Goal: Information Seeking & Learning: Check status

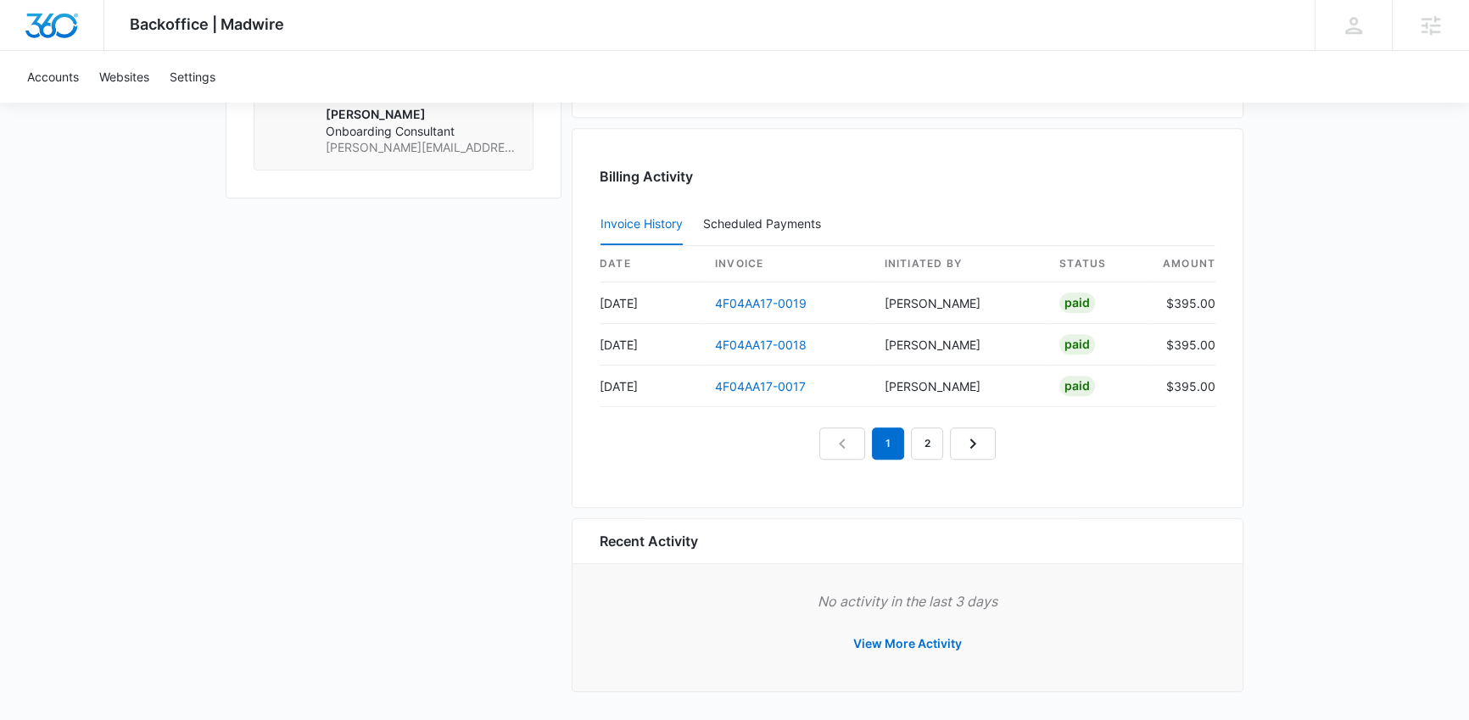
scroll to position [1696, 0]
click at [914, 432] on link "2" at bounding box center [927, 443] width 32 height 32
click at [955, 433] on link "3" at bounding box center [946, 443] width 32 height 32
click at [967, 434] on link "4" at bounding box center [966, 443] width 32 height 32
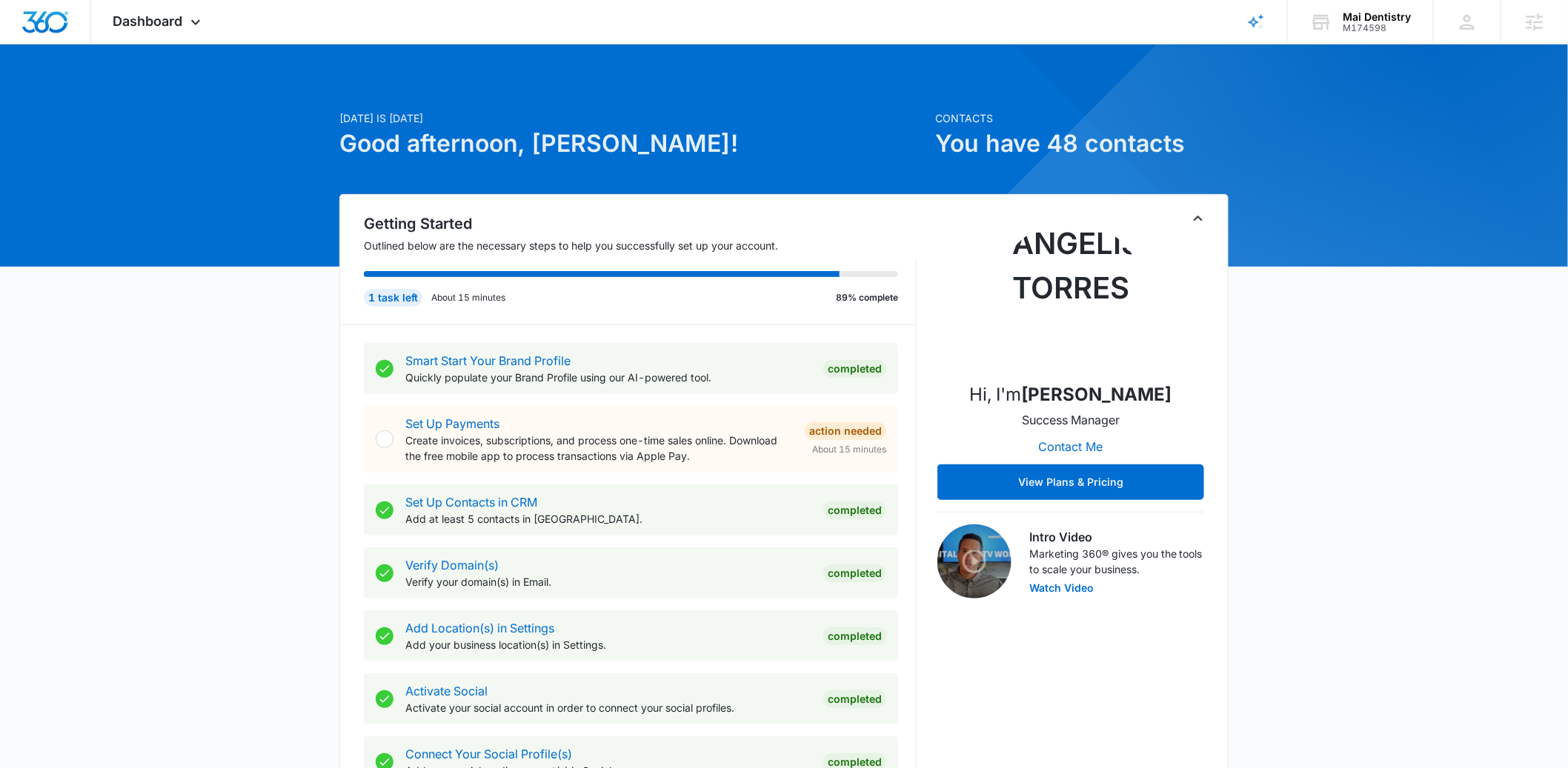
click at [1204, 217] on icon "Toggle Collapse" at bounding box center [1198, 218] width 17 height 17
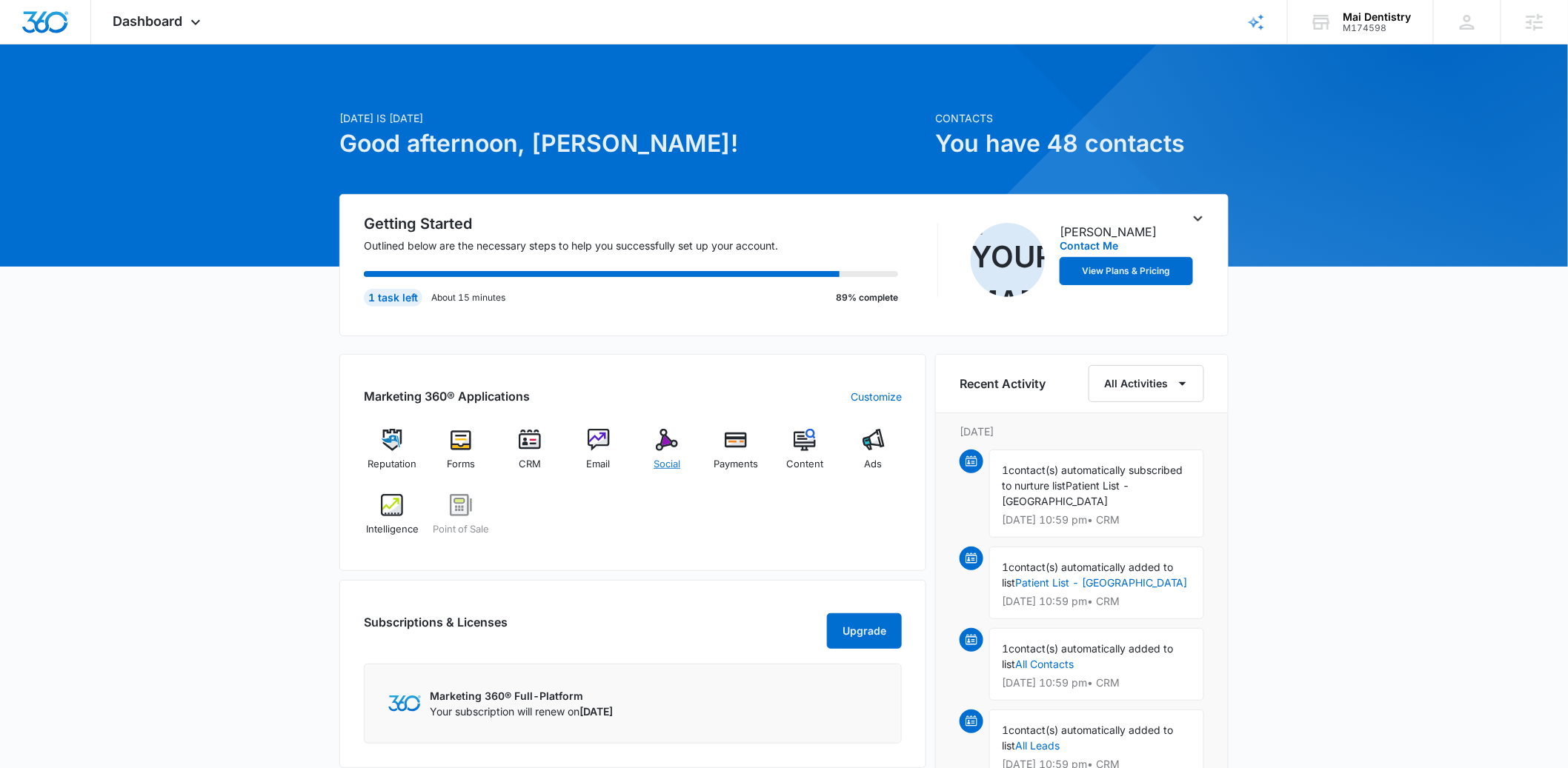
click at [643, 470] on div "Social" at bounding box center [667, 455] width 57 height 53
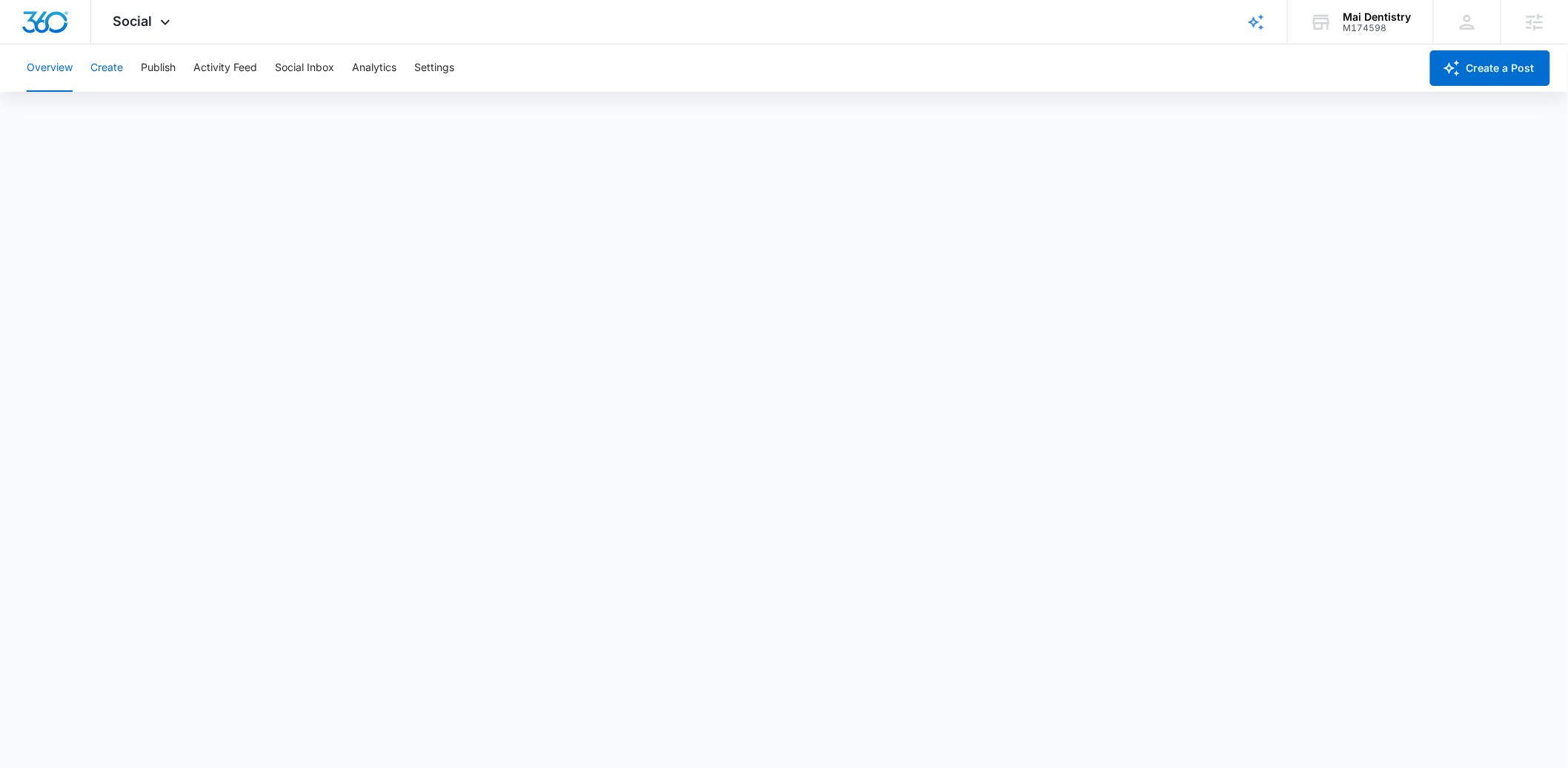
click at [123, 74] on button "Create" at bounding box center [106, 68] width 32 height 47
click at [160, 71] on button "Publish" at bounding box center [158, 68] width 35 height 47
click at [114, 72] on button "Create" at bounding box center [106, 68] width 32 height 47
click at [159, 124] on button "Approvals" at bounding box center [144, 113] width 50 height 41
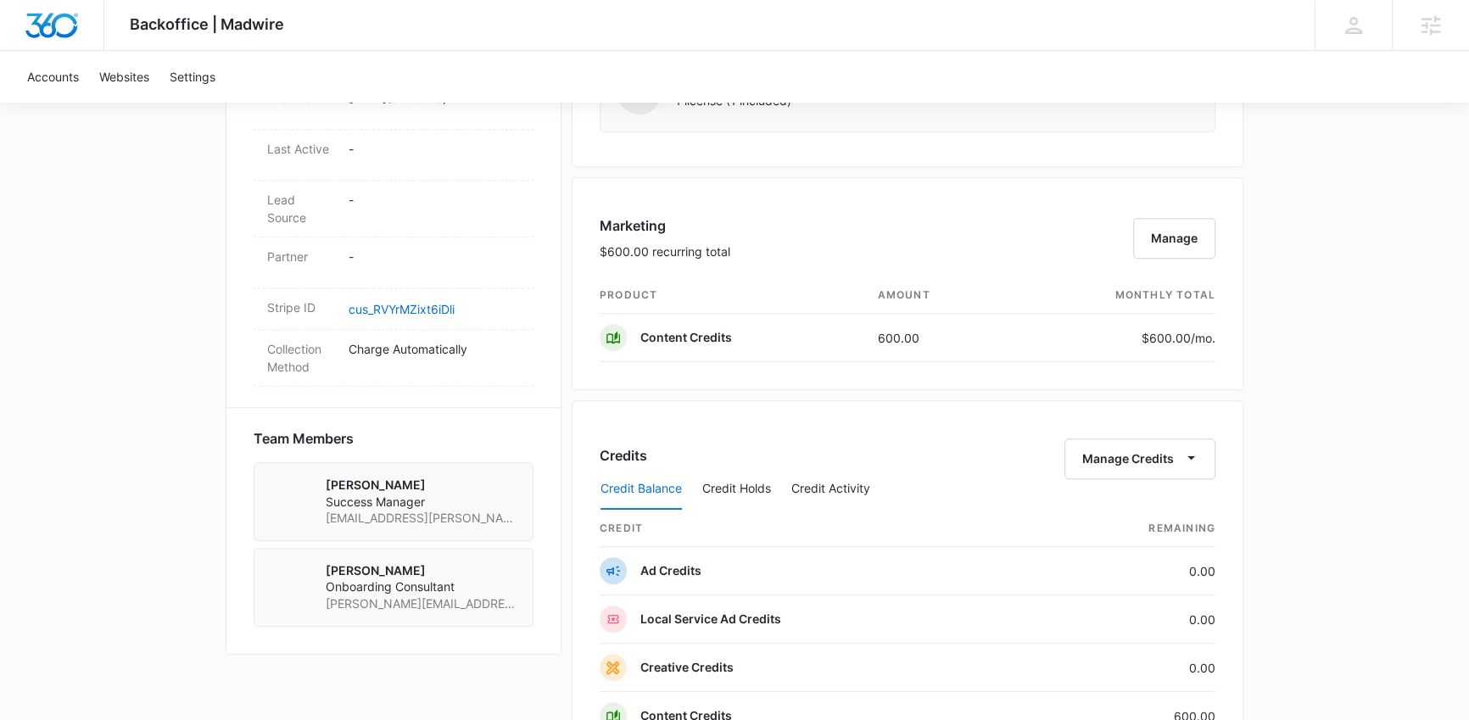
scroll to position [912, 0]
click at [1178, 234] on button "Manage" at bounding box center [1174, 236] width 82 height 41
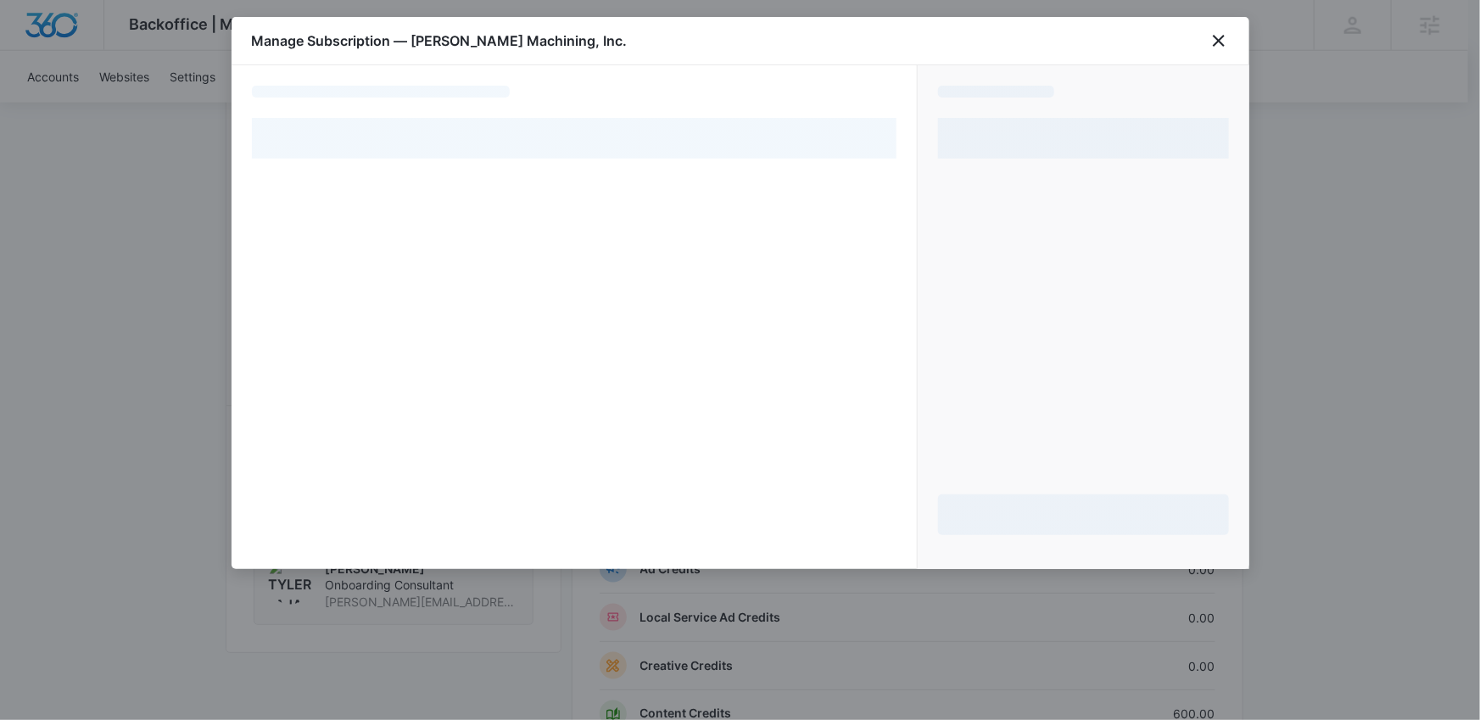
select select "pm_1QnSoTA4n8RTgNjUrKjI1pqc"
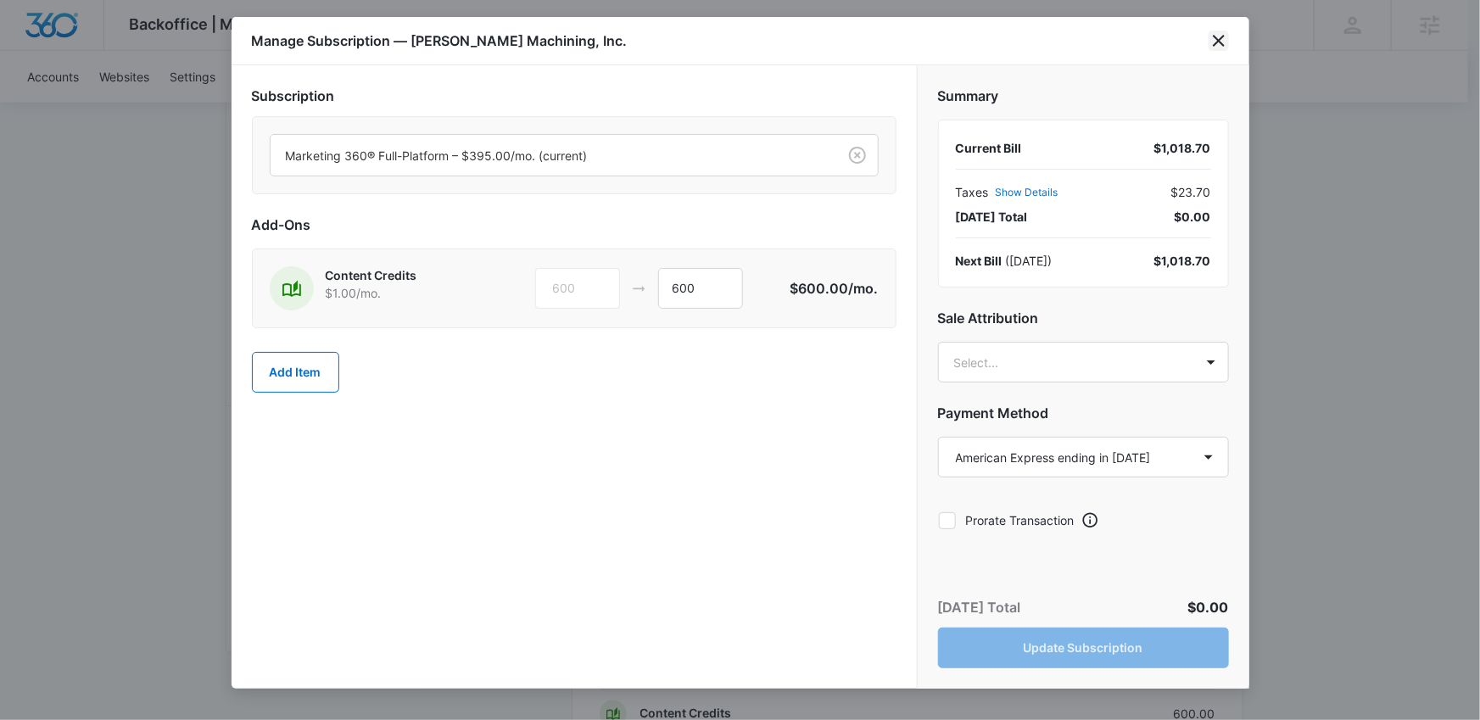
click at [1226, 37] on icon "close" at bounding box center [1218, 41] width 20 height 20
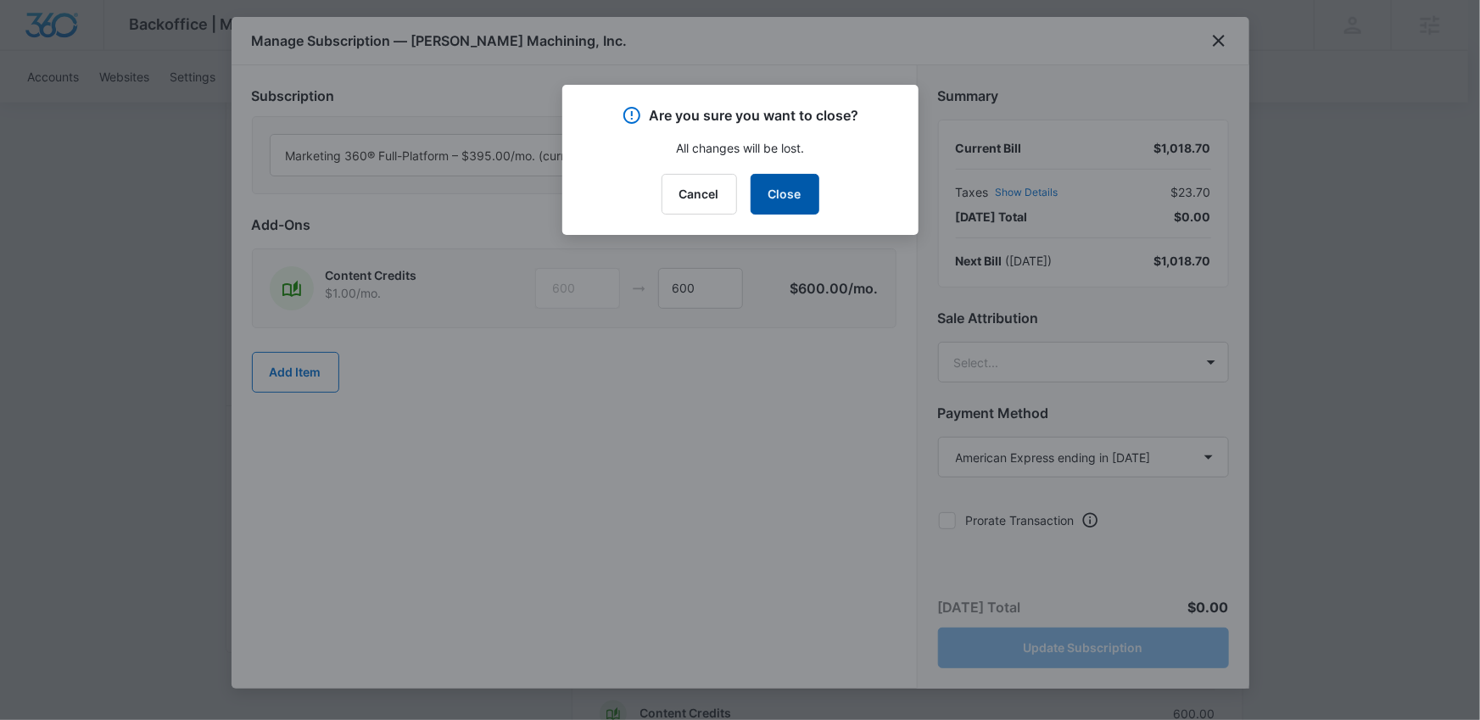
click at [784, 187] on button "Close" at bounding box center [784, 194] width 69 height 41
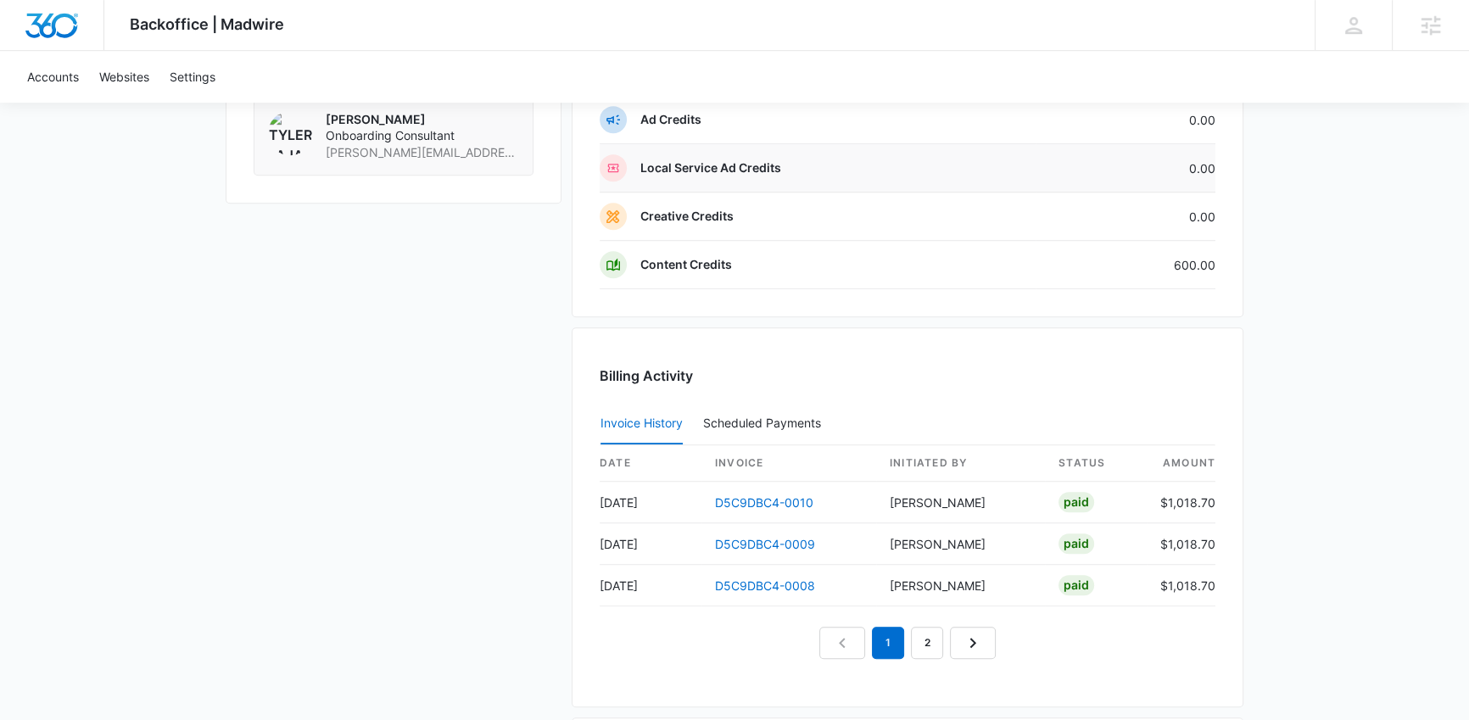
scroll to position [1123, 0]
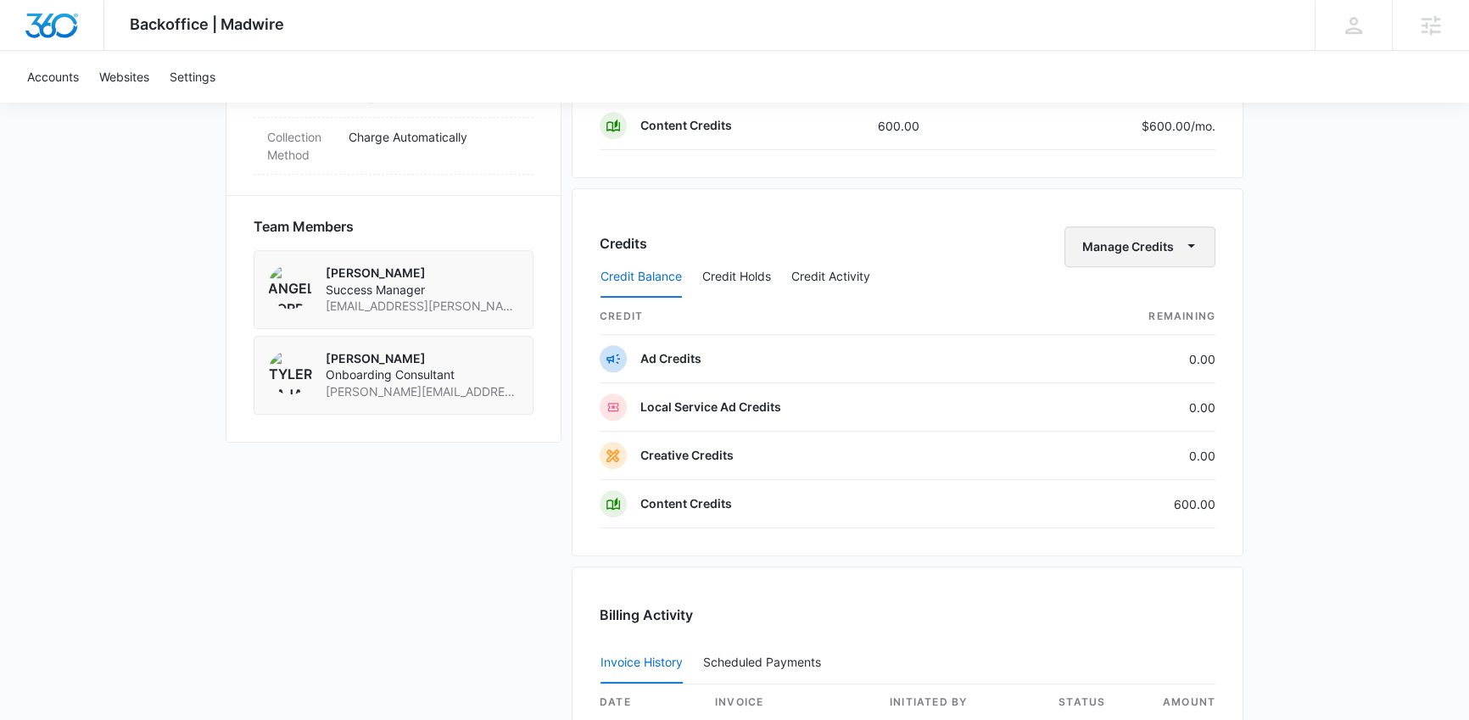
click at [1169, 252] on button "Manage Credits" at bounding box center [1139, 246] width 151 height 41
click at [1110, 300] on div "Transfer Credits" at bounding box center [1130, 299] width 89 height 12
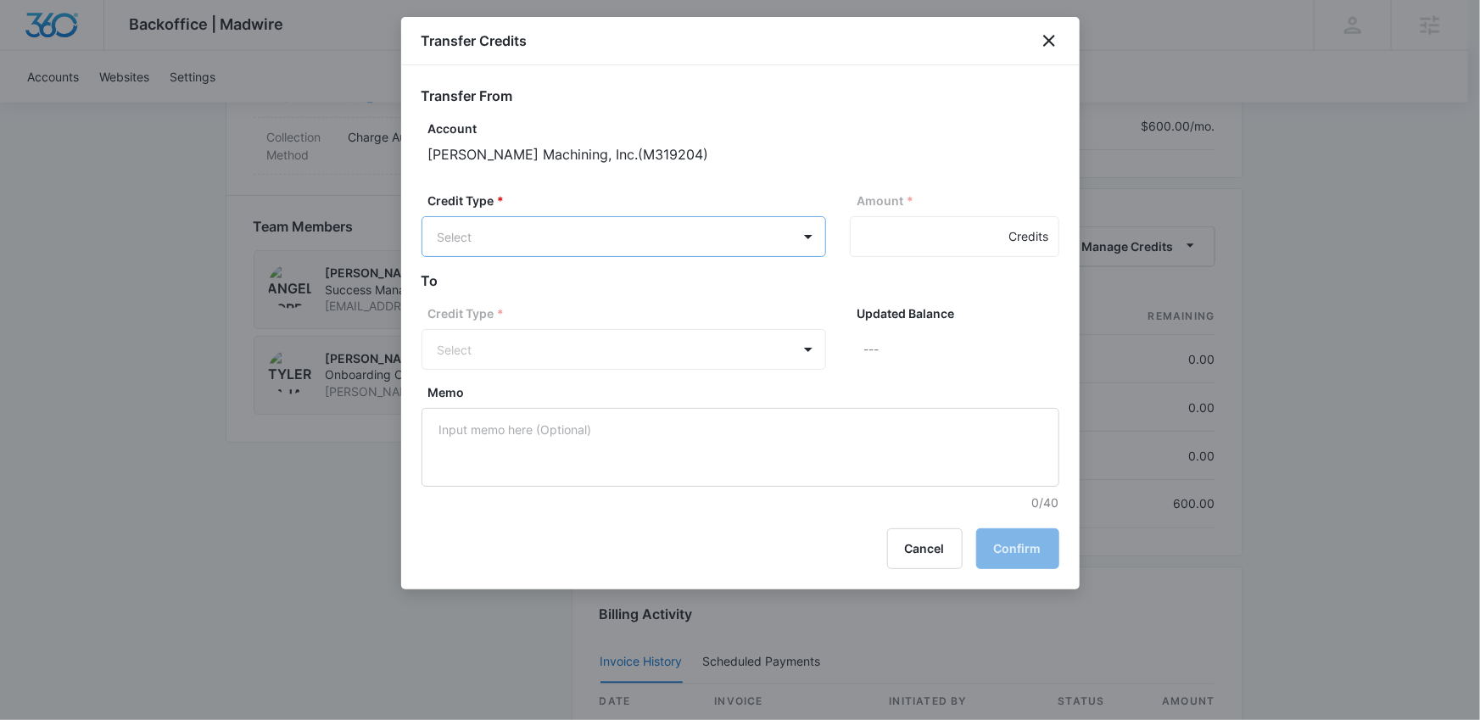
click at [558, 245] on body "Backoffice | Madwire Apps Settings AT Angelis Torres angelis.torres@madwire.com…" at bounding box center [740, 19] width 1480 height 2285
click at [661, 419] on p "Content Credits (600.00 Credits)" at bounding box center [574, 423] width 184 height 18
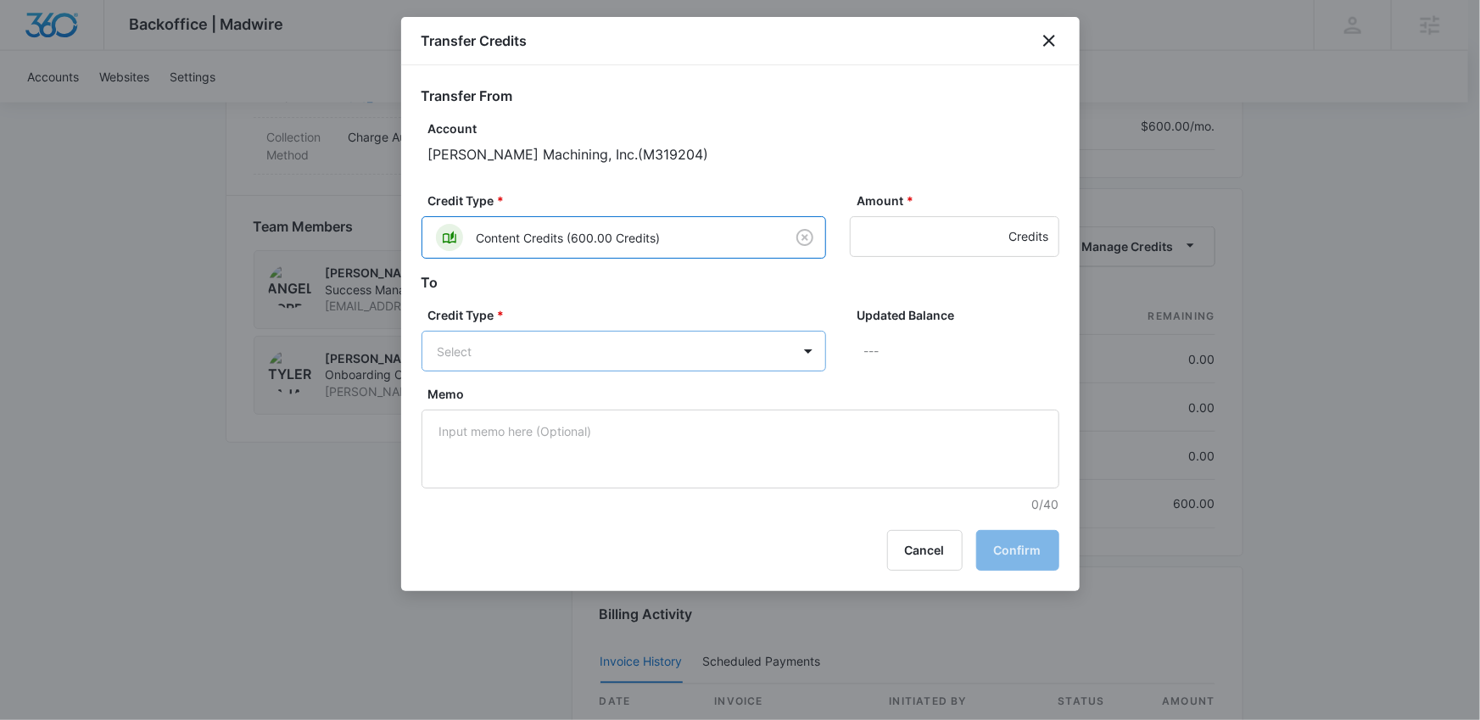
click at [649, 344] on body "Backoffice | Madwire Apps Settings AT Angelis Torres angelis.torres@madwire.com…" at bounding box center [740, 19] width 1480 height 2285
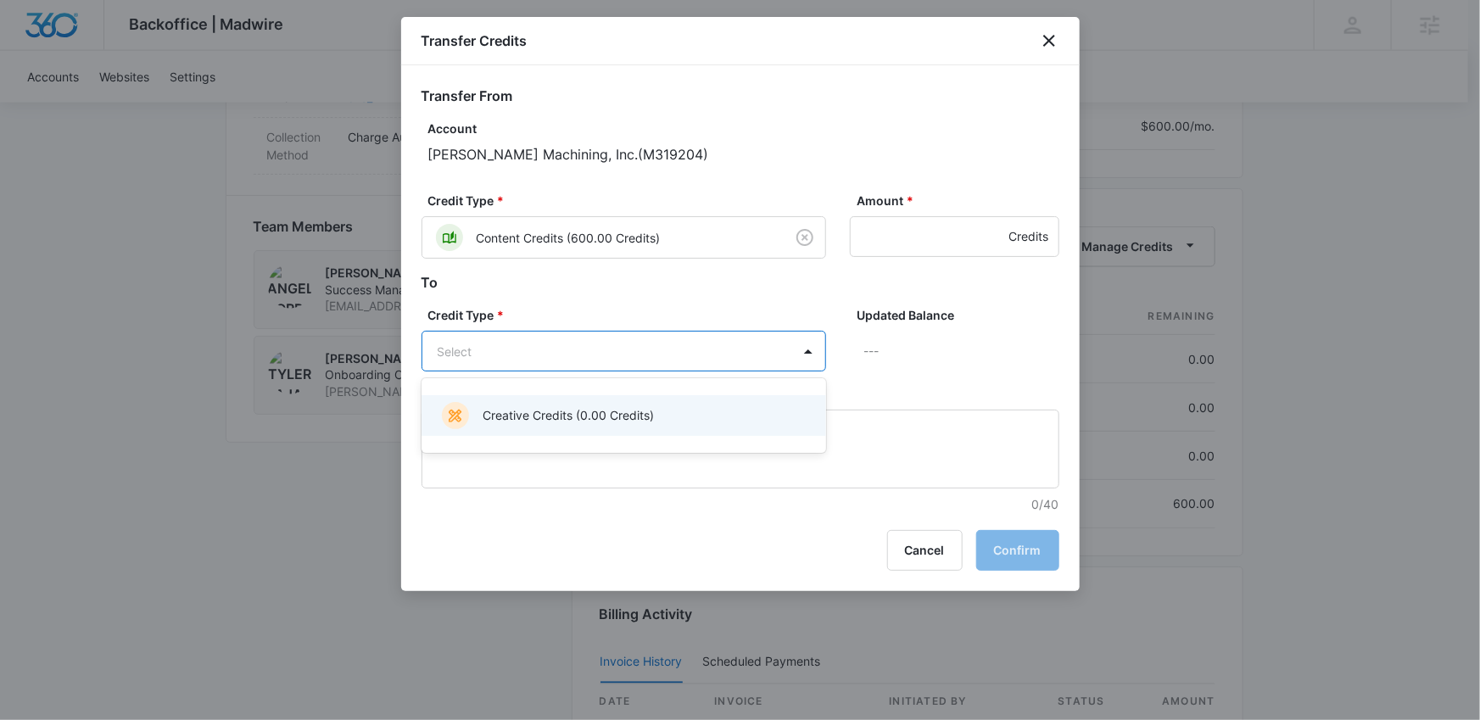
click at [1047, 49] on div at bounding box center [740, 360] width 1480 height 720
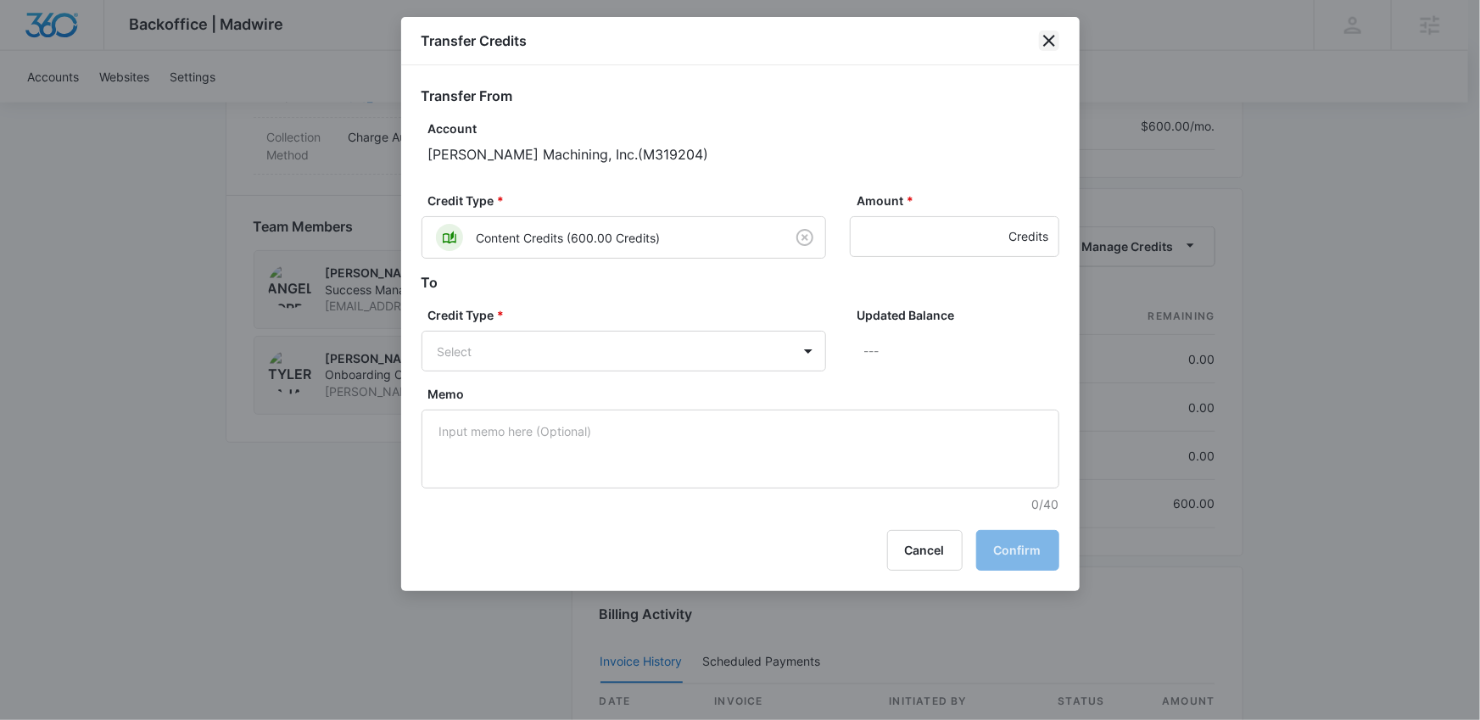
click at [1047, 47] on icon "close" at bounding box center [1049, 41] width 20 height 20
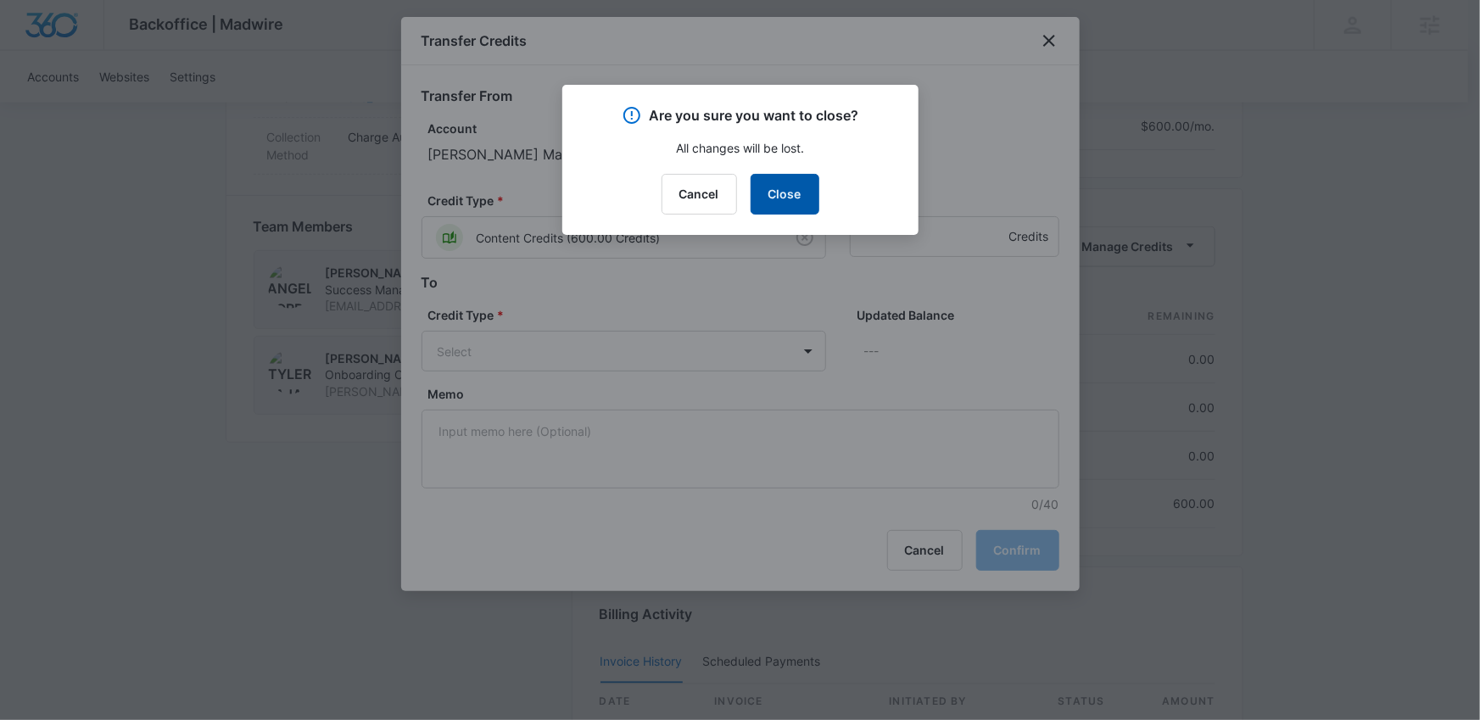
click at [807, 186] on button "Close" at bounding box center [784, 194] width 69 height 41
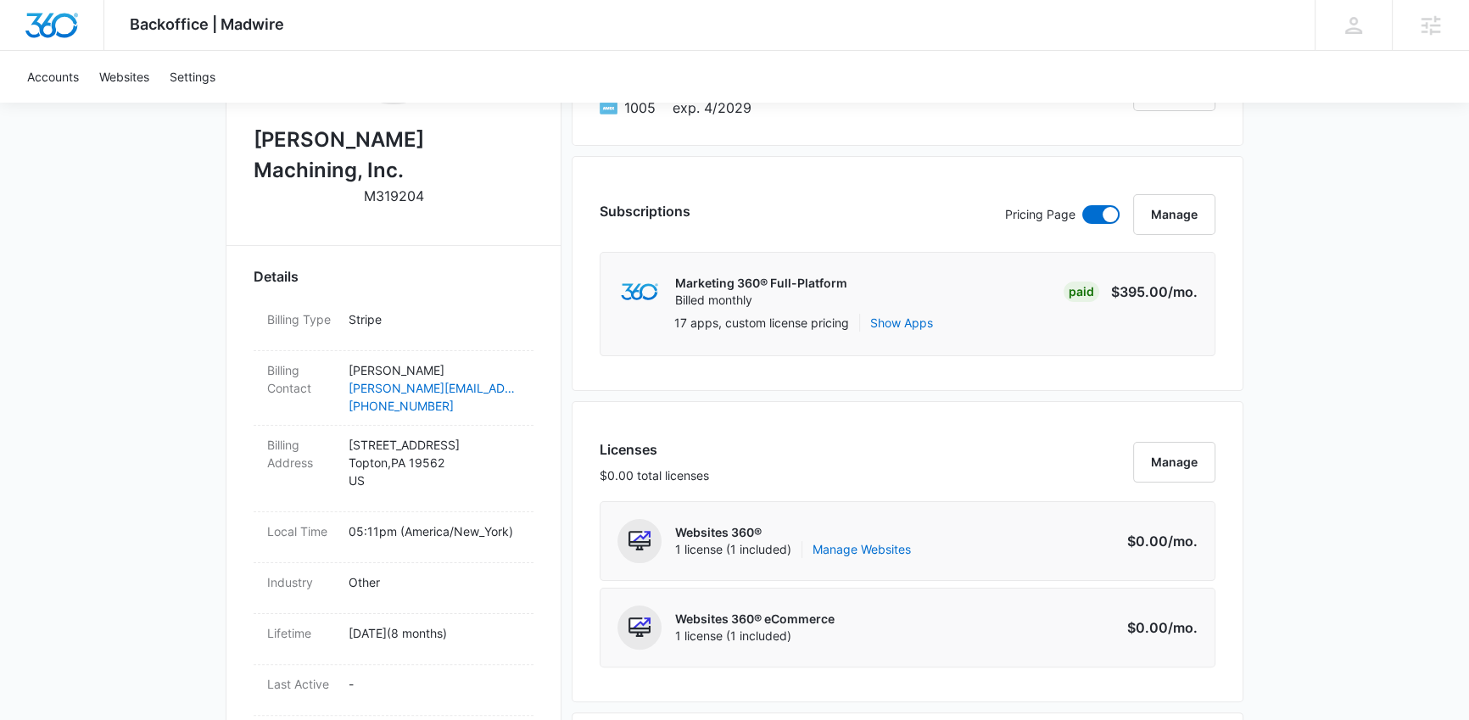
scroll to position [0, 0]
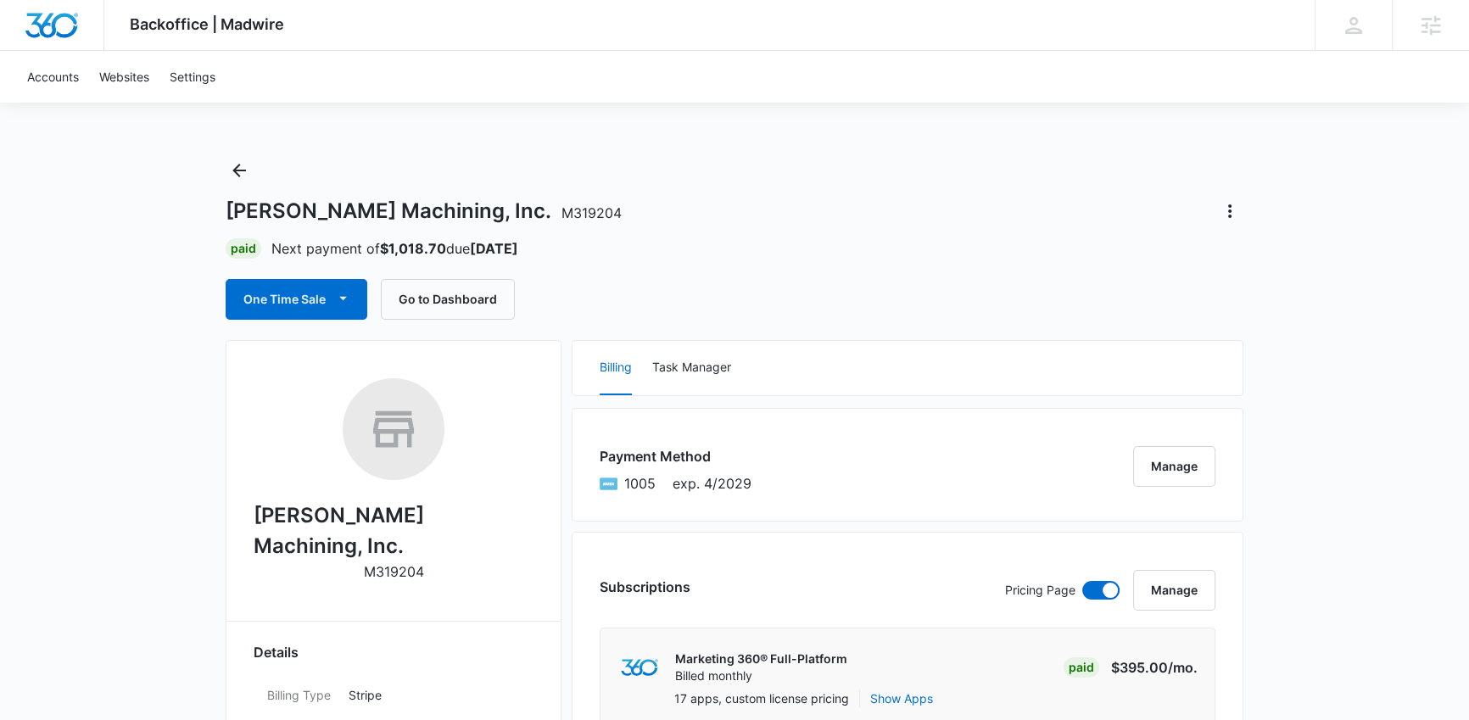
click at [561, 207] on span "M319204" at bounding box center [591, 212] width 60 height 17
click at [561, 211] on span "M319204" at bounding box center [591, 212] width 60 height 17
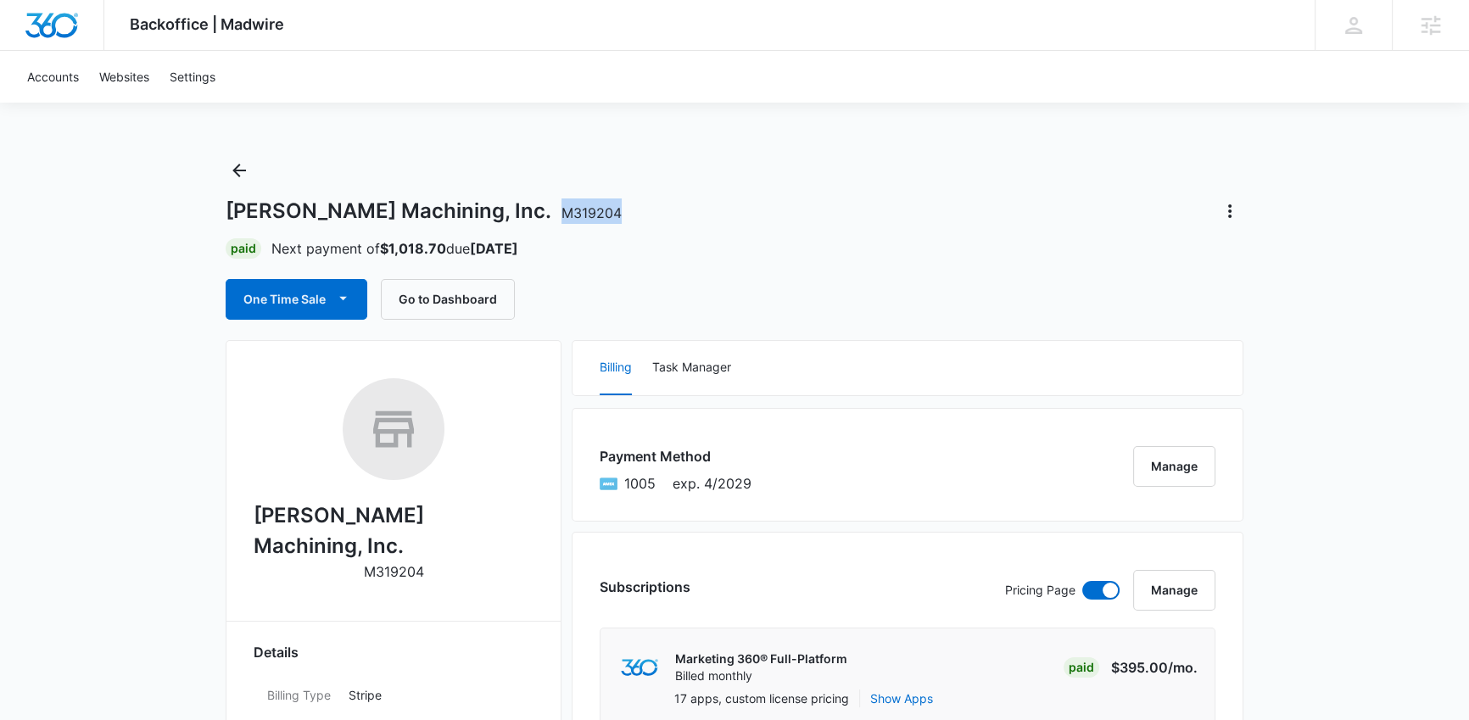
copy span "M319204"
drag, startPoint x: 439, startPoint y: 212, endPoint x: 254, endPoint y: 203, distance: 185.1
click at [254, 203] on h1 "Tancredi Machining, Inc. M319204" at bounding box center [424, 210] width 396 height 25
copy h1 "Tancredi Machining, Inc. M319204"
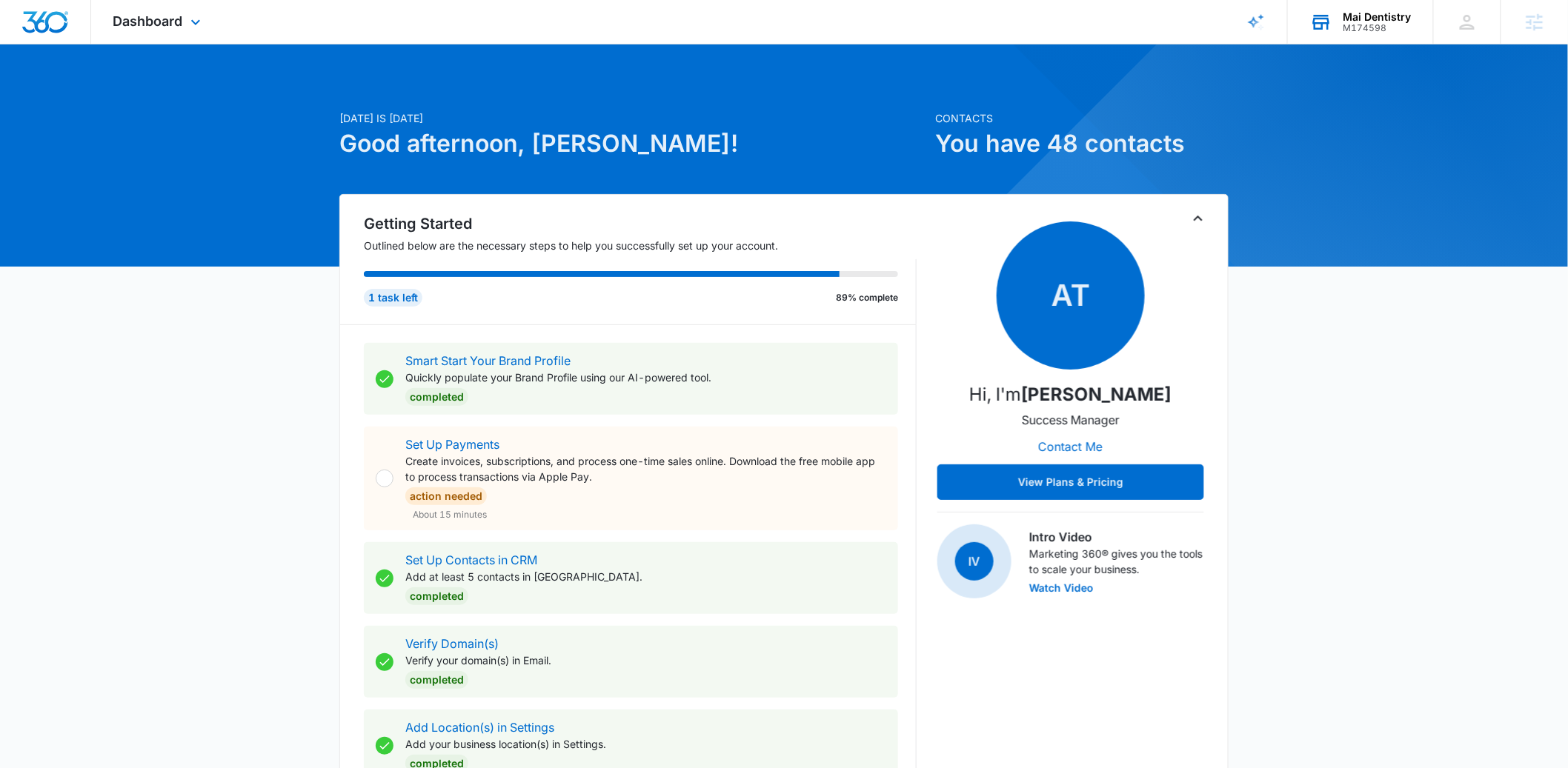
click at [1373, 7] on div "Mai Dentistry M174598 Your Accounts View All" at bounding box center [1361, 22] width 145 height 44
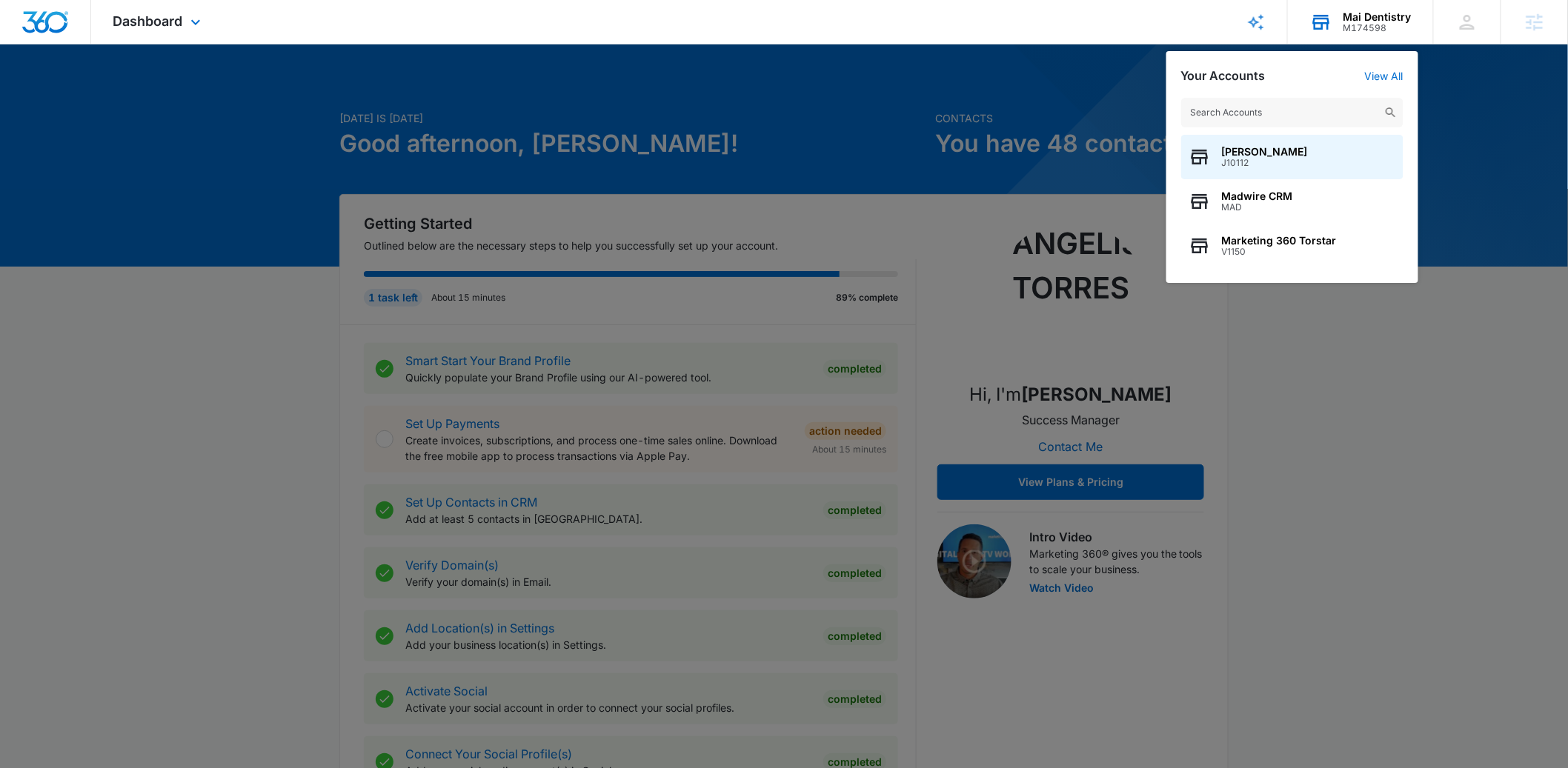
type input "s"
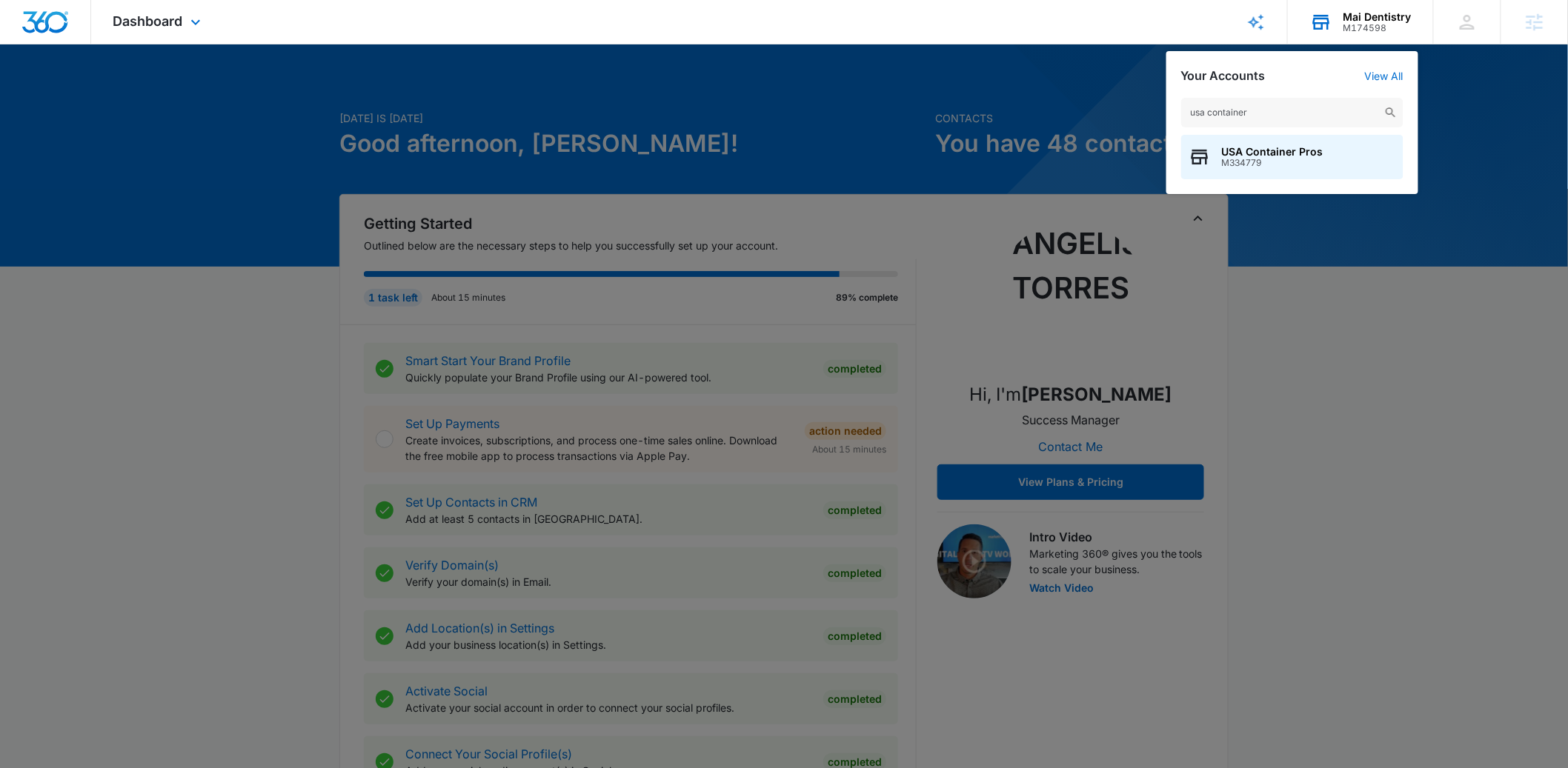
type input "usa container"
click at [1317, 186] on div "usa container USA Container Pros M334779" at bounding box center [1293, 138] width 252 height 111
click at [1315, 170] on div "USA Container Pros M334779" at bounding box center [1293, 156] width 222 height 45
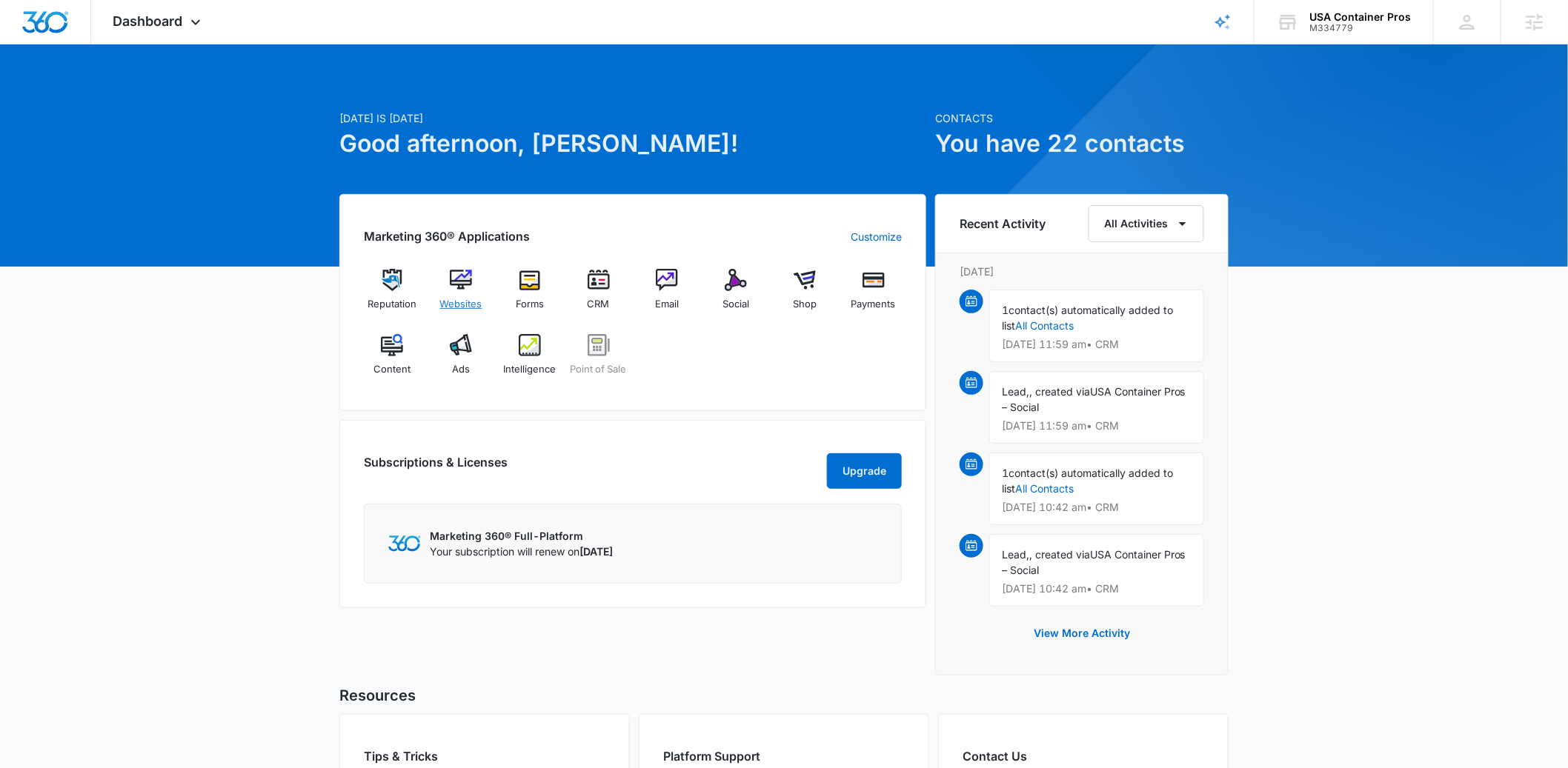
click at [471, 282] on img at bounding box center [461, 280] width 22 height 22
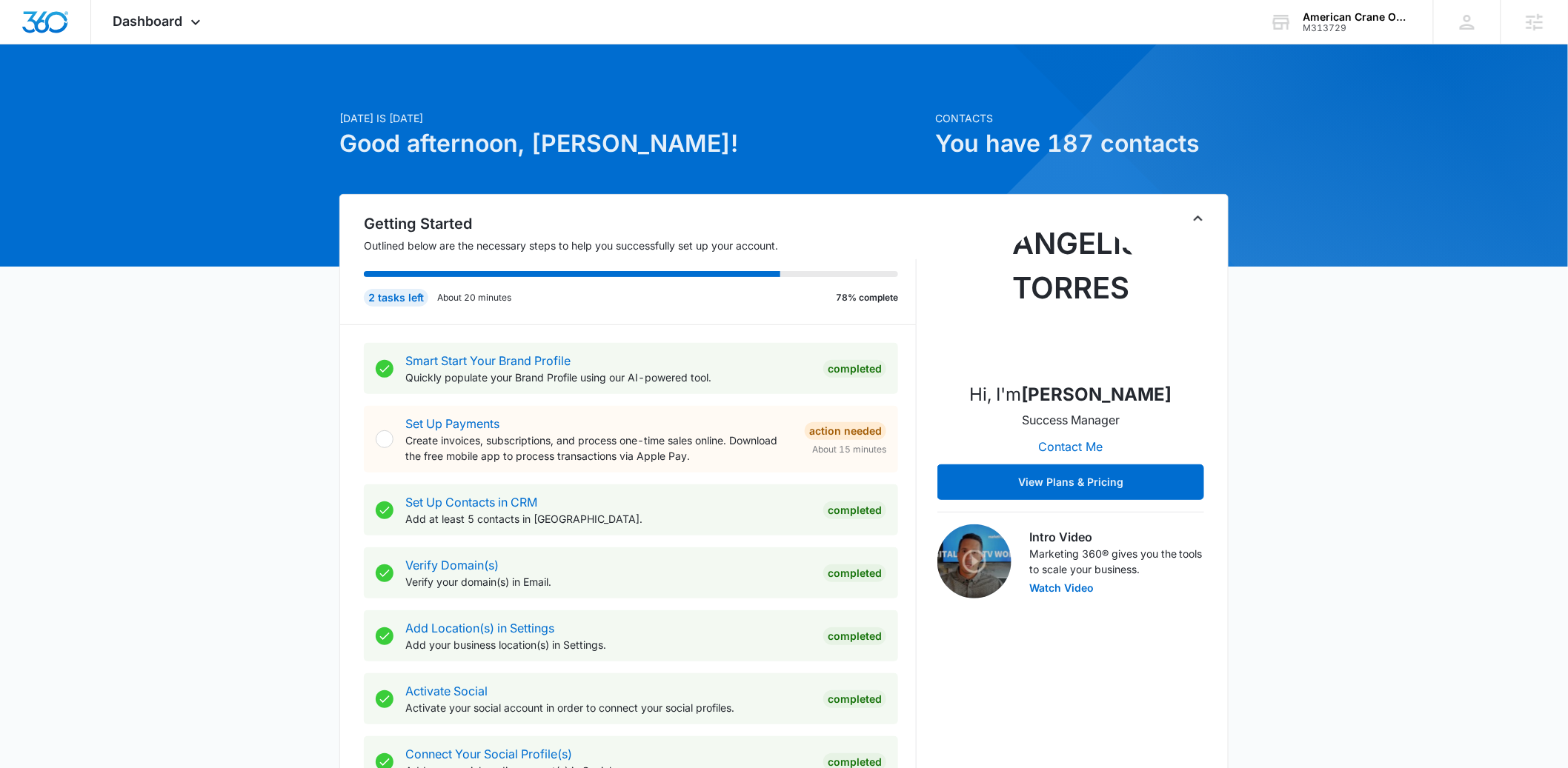
click at [1191, 222] on icon "Toggle Collapse" at bounding box center [1198, 218] width 17 height 17
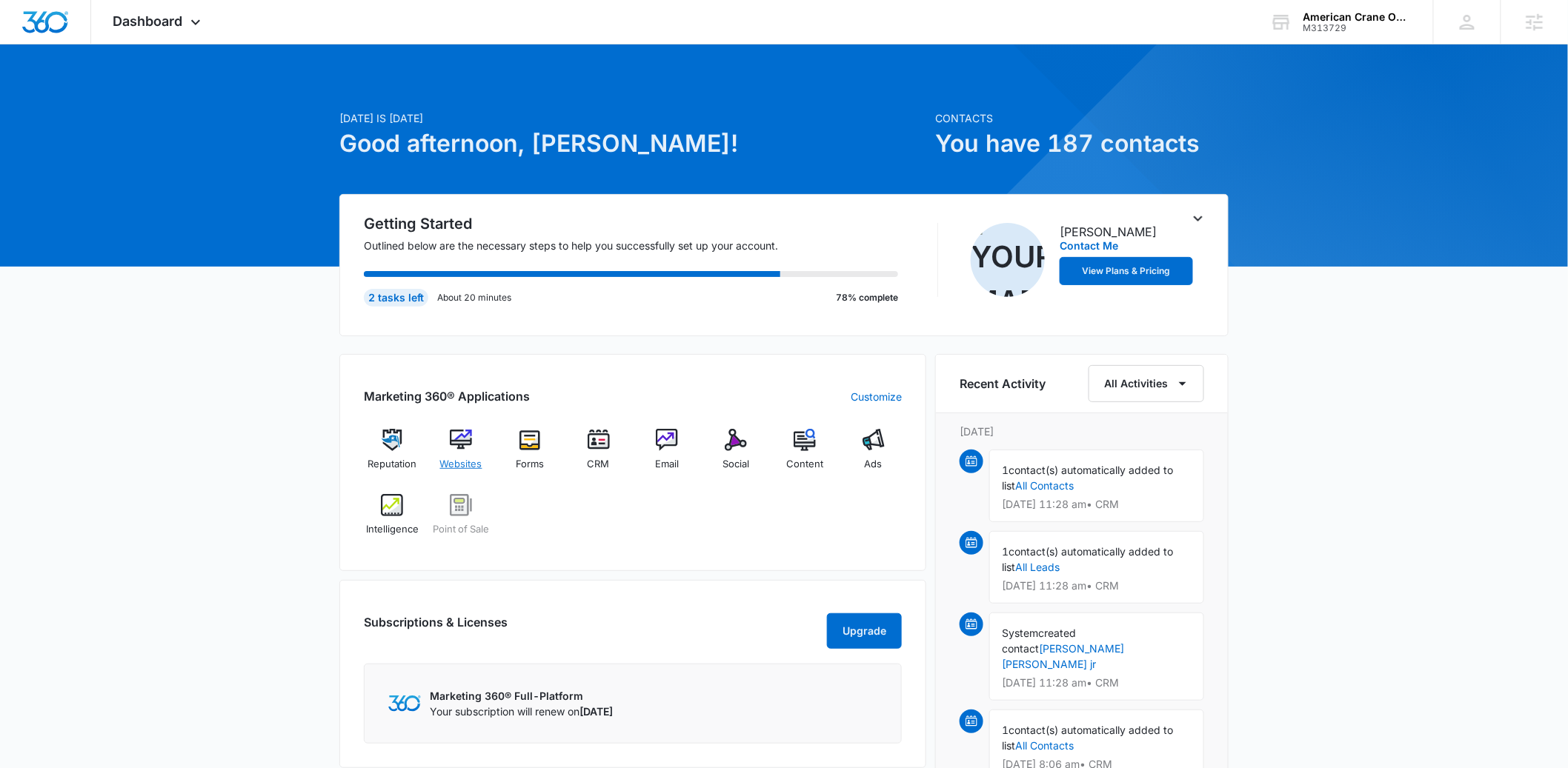
click at [463, 467] on span "Websites" at bounding box center [461, 464] width 42 height 15
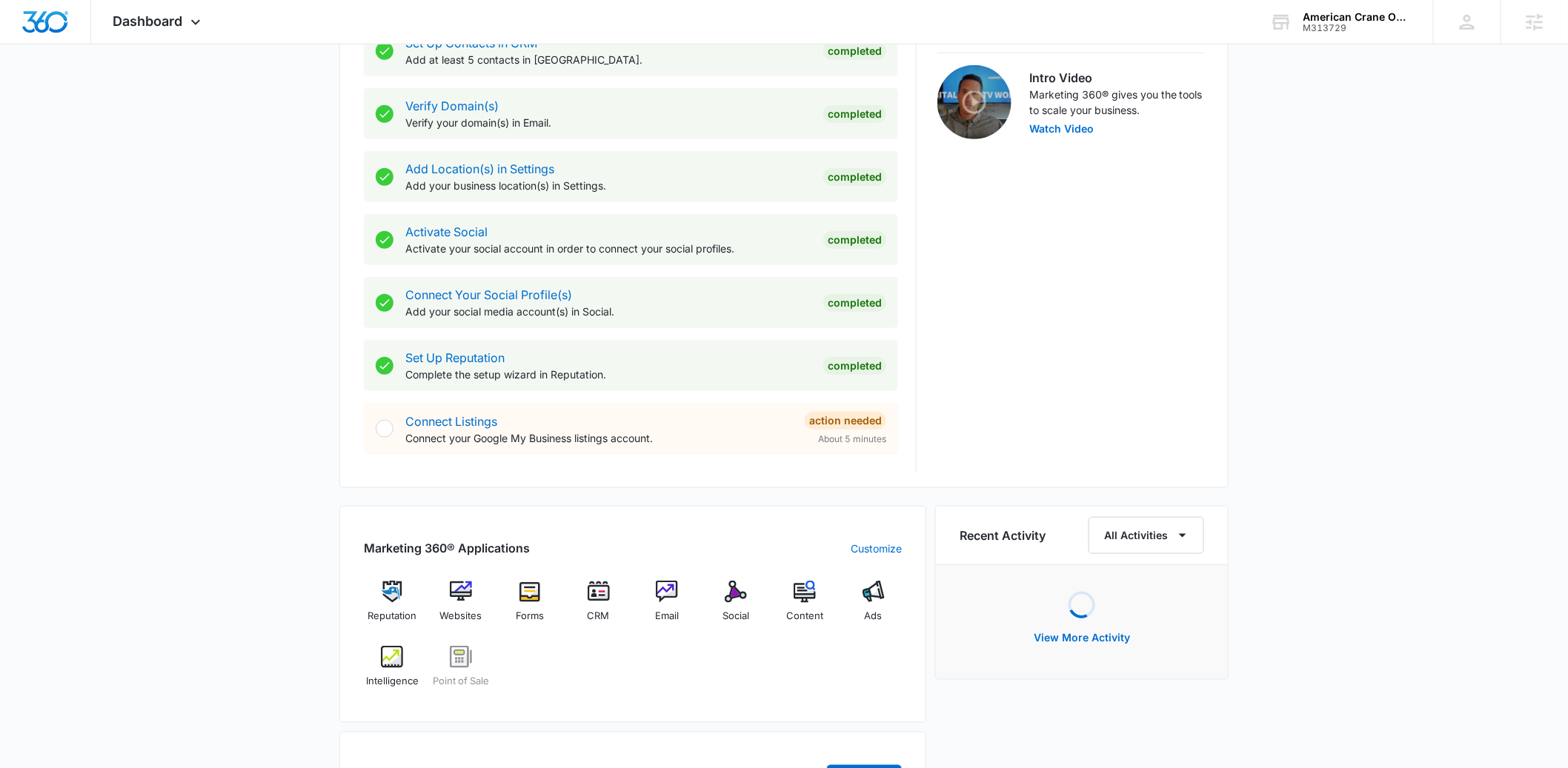
scroll to position [460, 0]
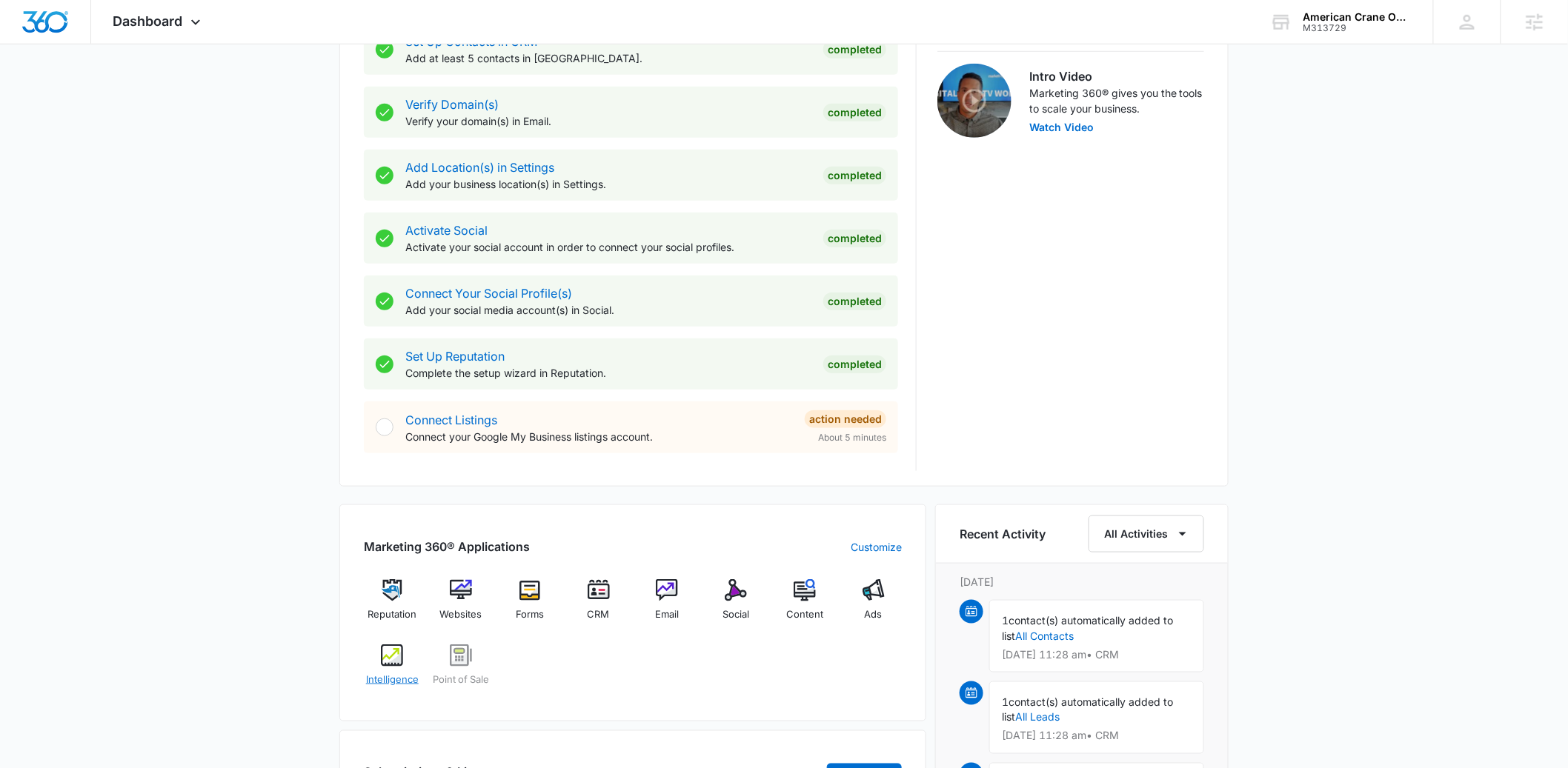
click at [398, 691] on div "Intelligence" at bounding box center [392, 671] width 57 height 53
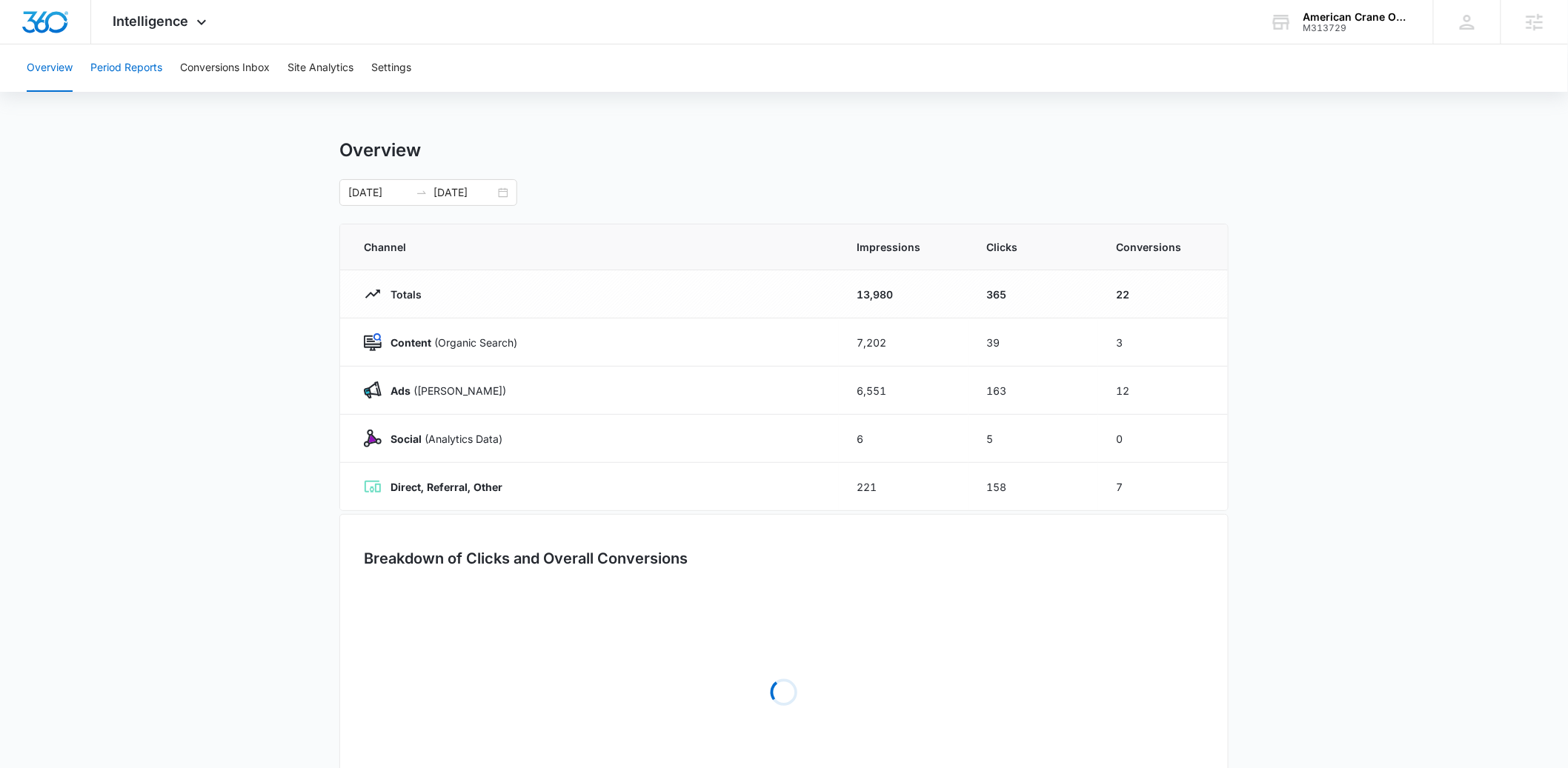
click at [115, 66] on button "Period Reports" at bounding box center [126, 68] width 72 height 47
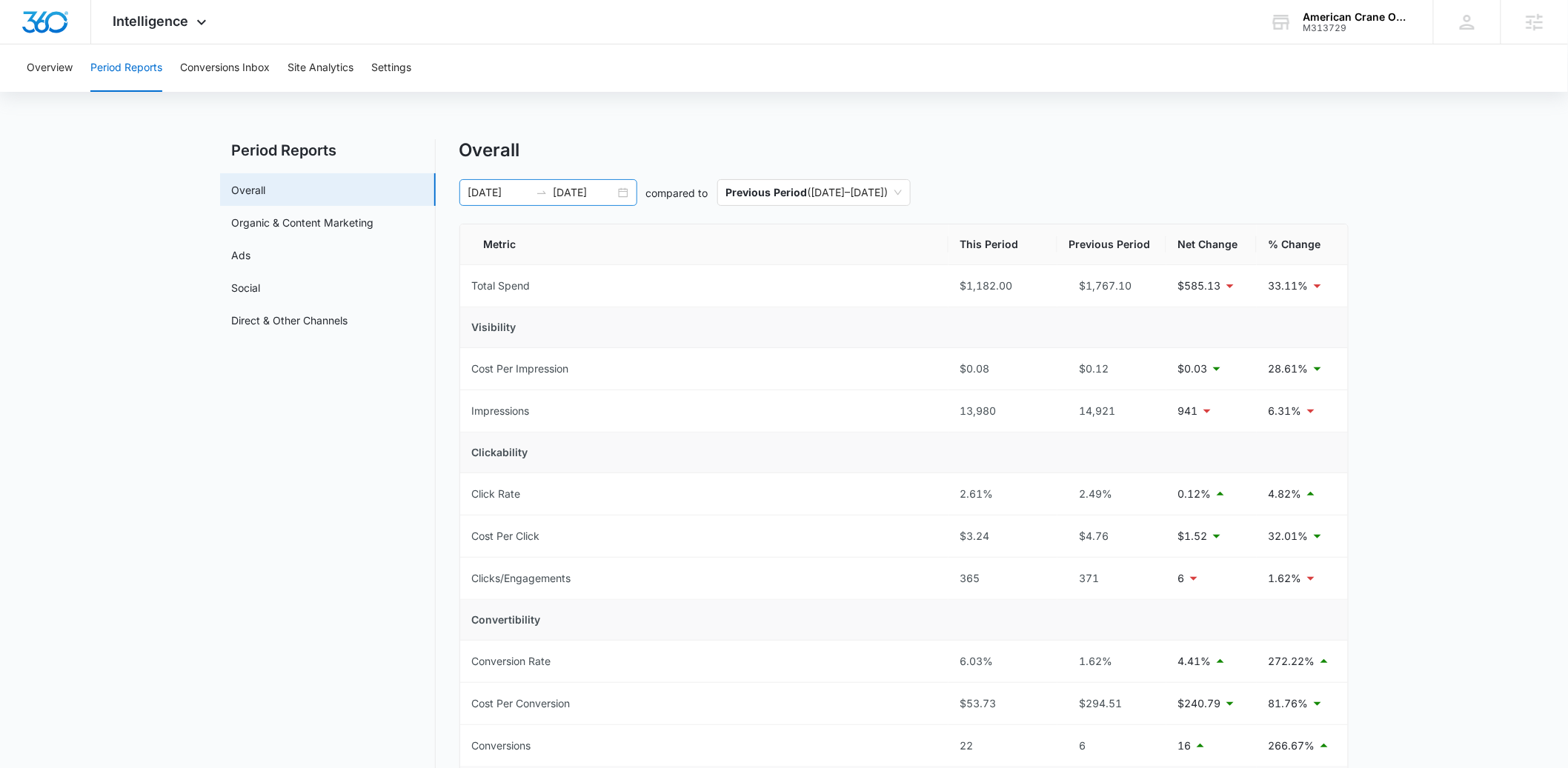
click at [624, 189] on div "07/30/2025 08/29/2025" at bounding box center [549, 192] width 178 height 27
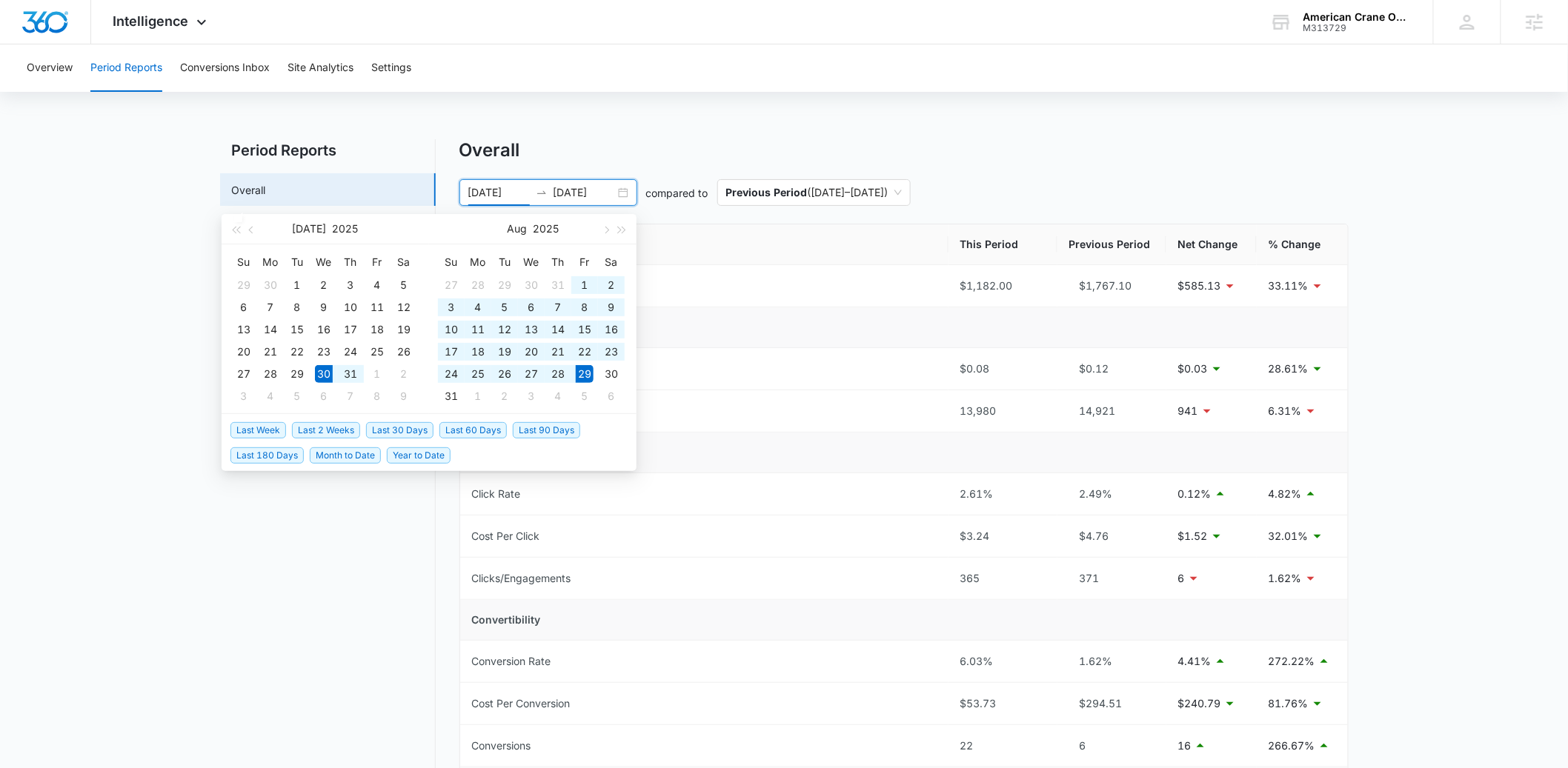
click at [407, 419] on li "Last 30 Days" at bounding box center [403, 429] width 73 height 25
click at [407, 420] on li "Last 30 Days" at bounding box center [403, 429] width 73 height 25
click at [407, 422] on span "Last 30 Days" at bounding box center [399, 430] width 67 height 17
type input "08/09/2025"
type input "09/08/2025"
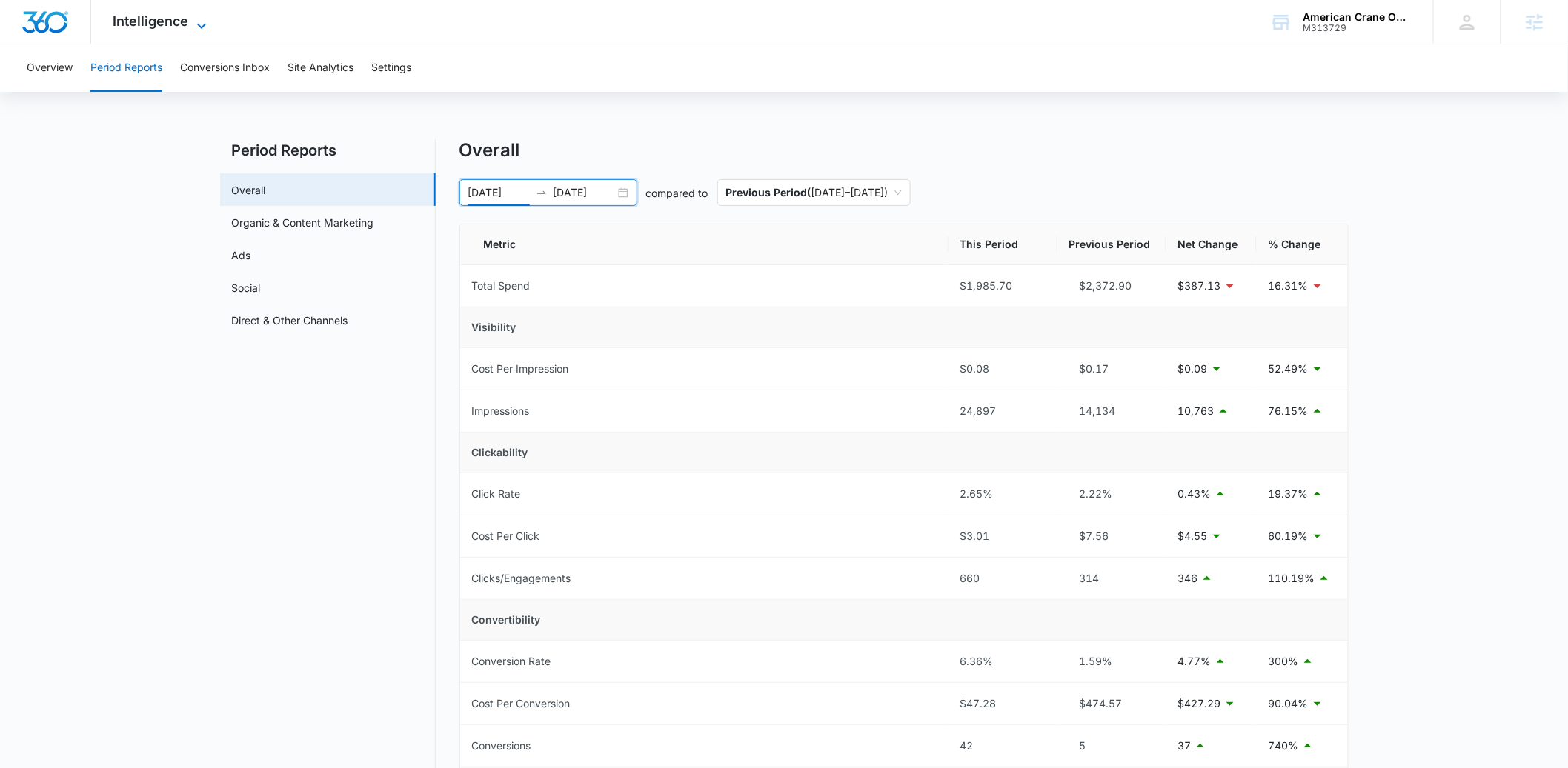
click at [173, 27] on span "Intelligence" at bounding box center [151, 21] width 75 height 16
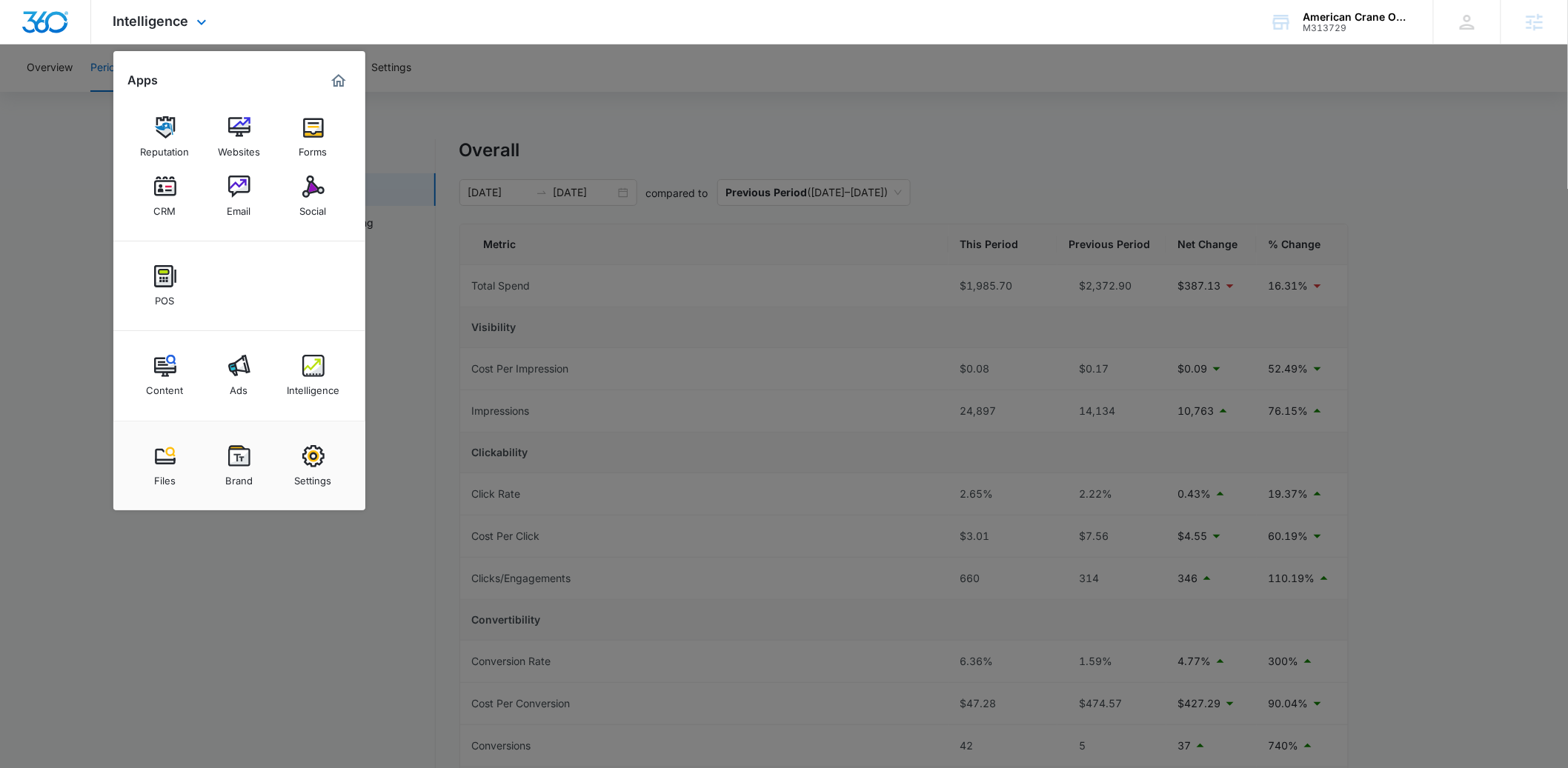
click at [238, 346] on div "Content Ads Intelligence" at bounding box center [239, 376] width 252 height 90
click at [239, 382] on div "Ads" at bounding box center [239, 387] width 17 height 19
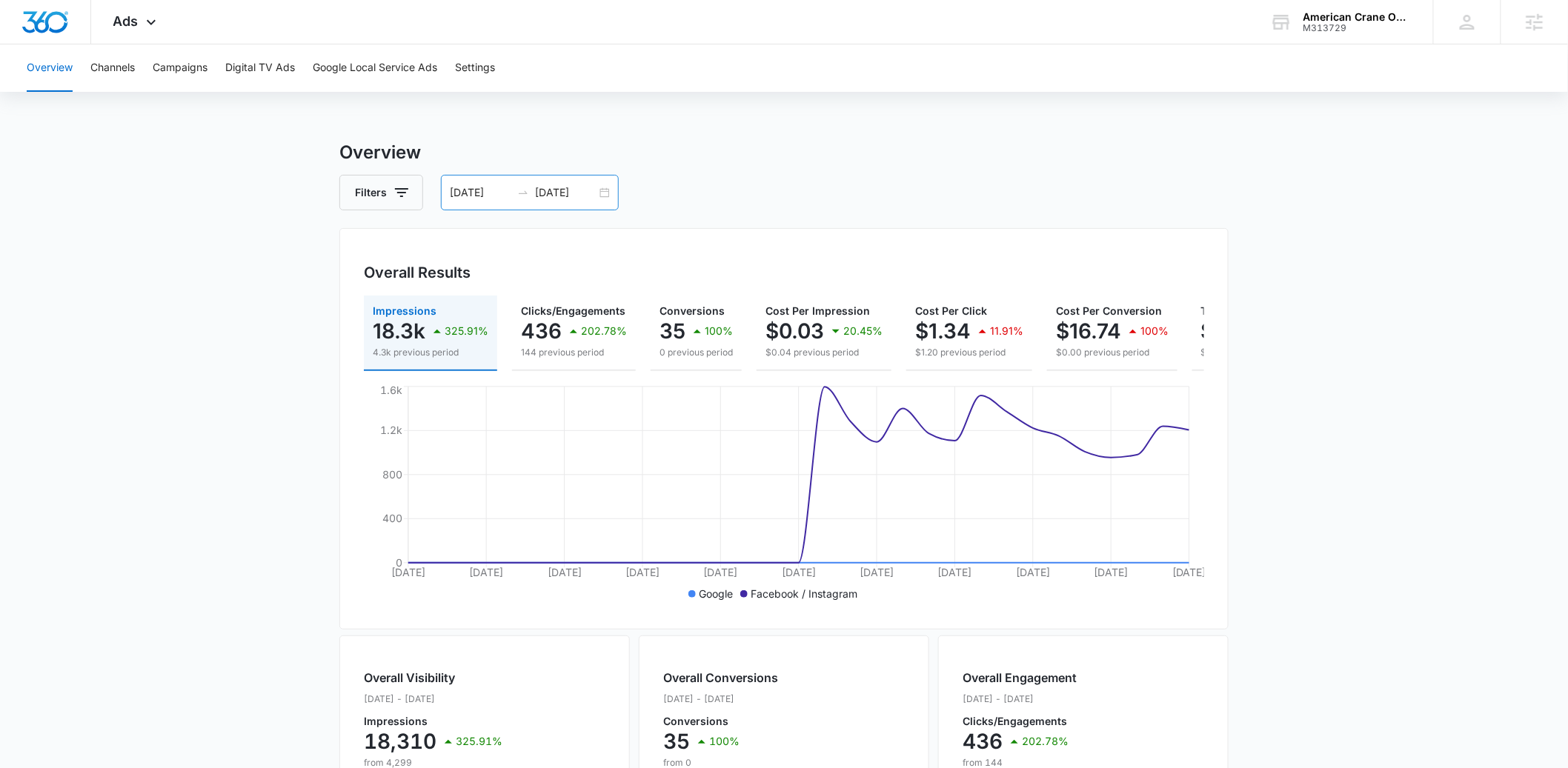
click at [609, 186] on div "08/09/2025 09/08/2025" at bounding box center [531, 192] width 178 height 36
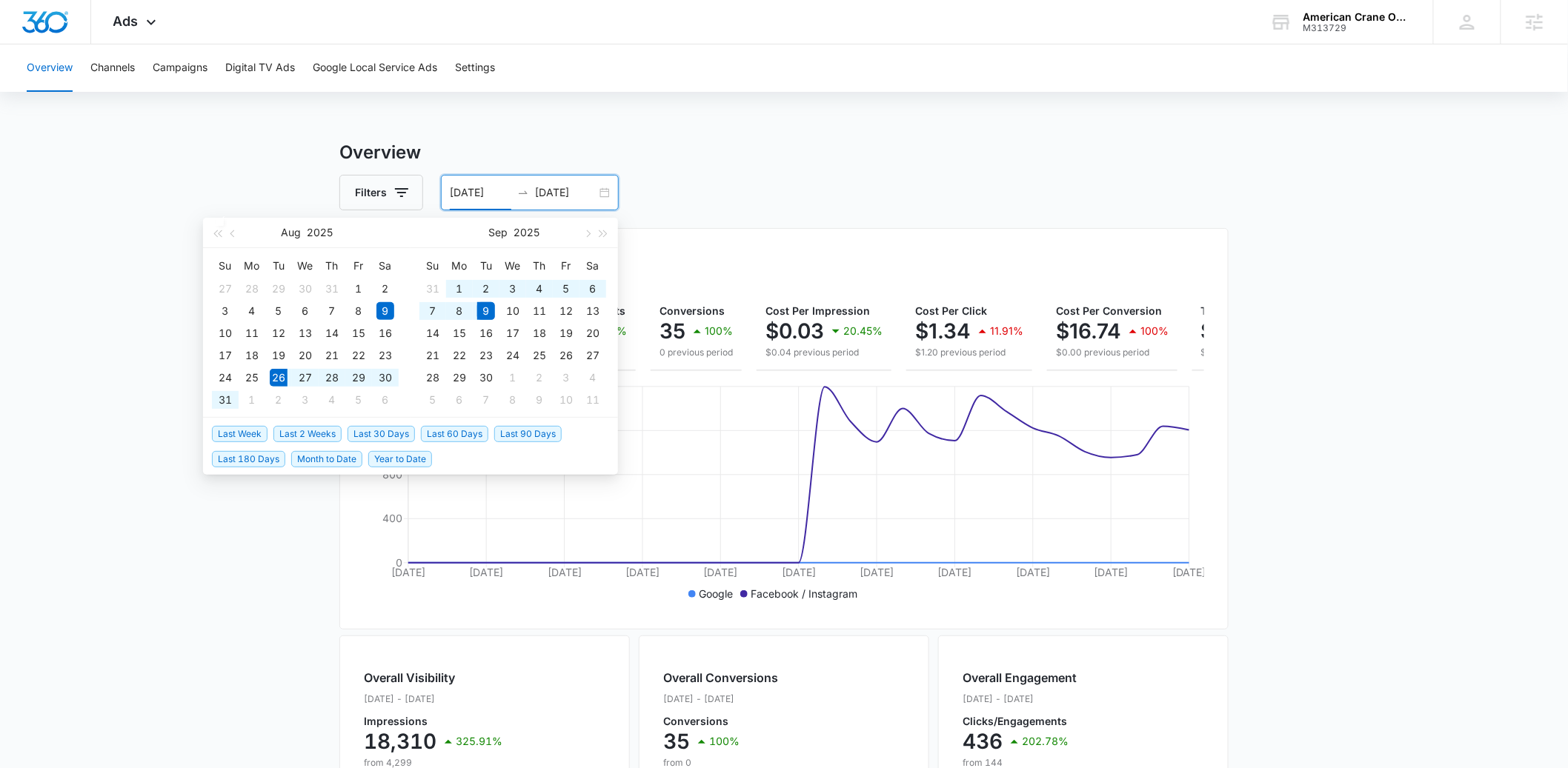
click at [330, 437] on span "Last 2 Weeks" at bounding box center [308, 434] width 68 height 17
type input "08/26/2025"
type input "09/09/2025"
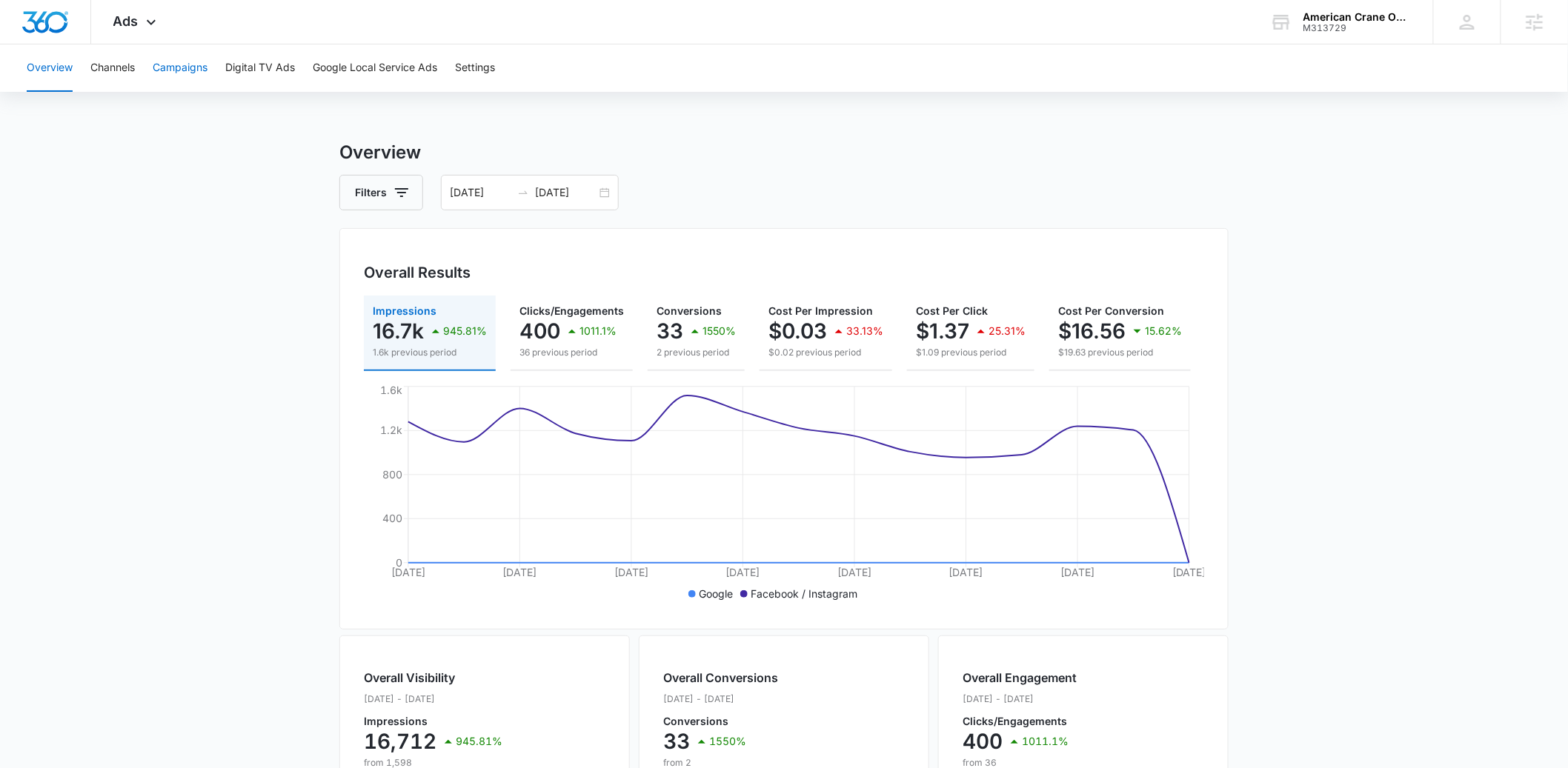
click at [183, 61] on button "Campaigns" at bounding box center [180, 68] width 55 height 47
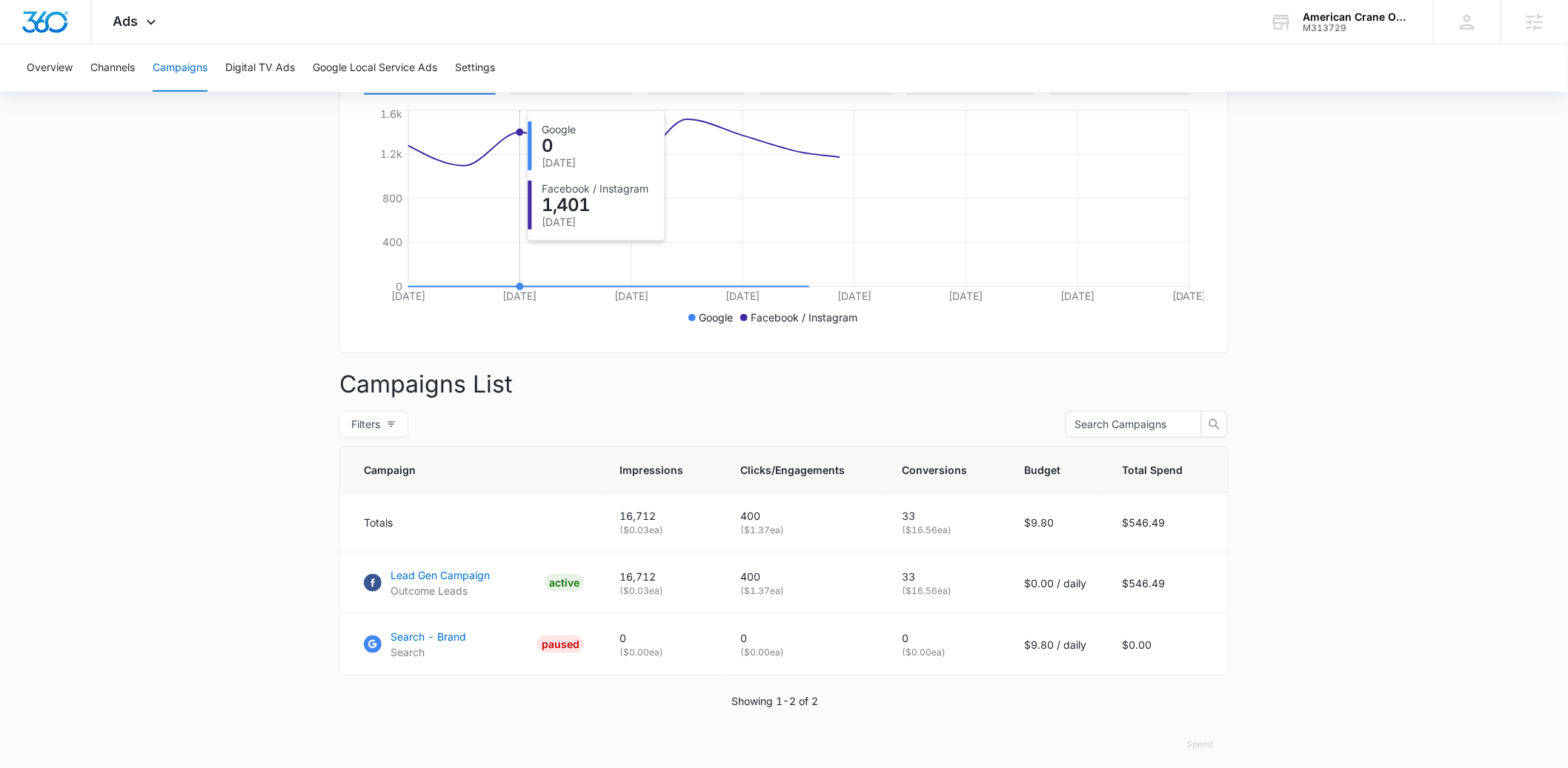
scroll to position [300, 0]
